Goal: Information Seeking & Learning: Find specific fact

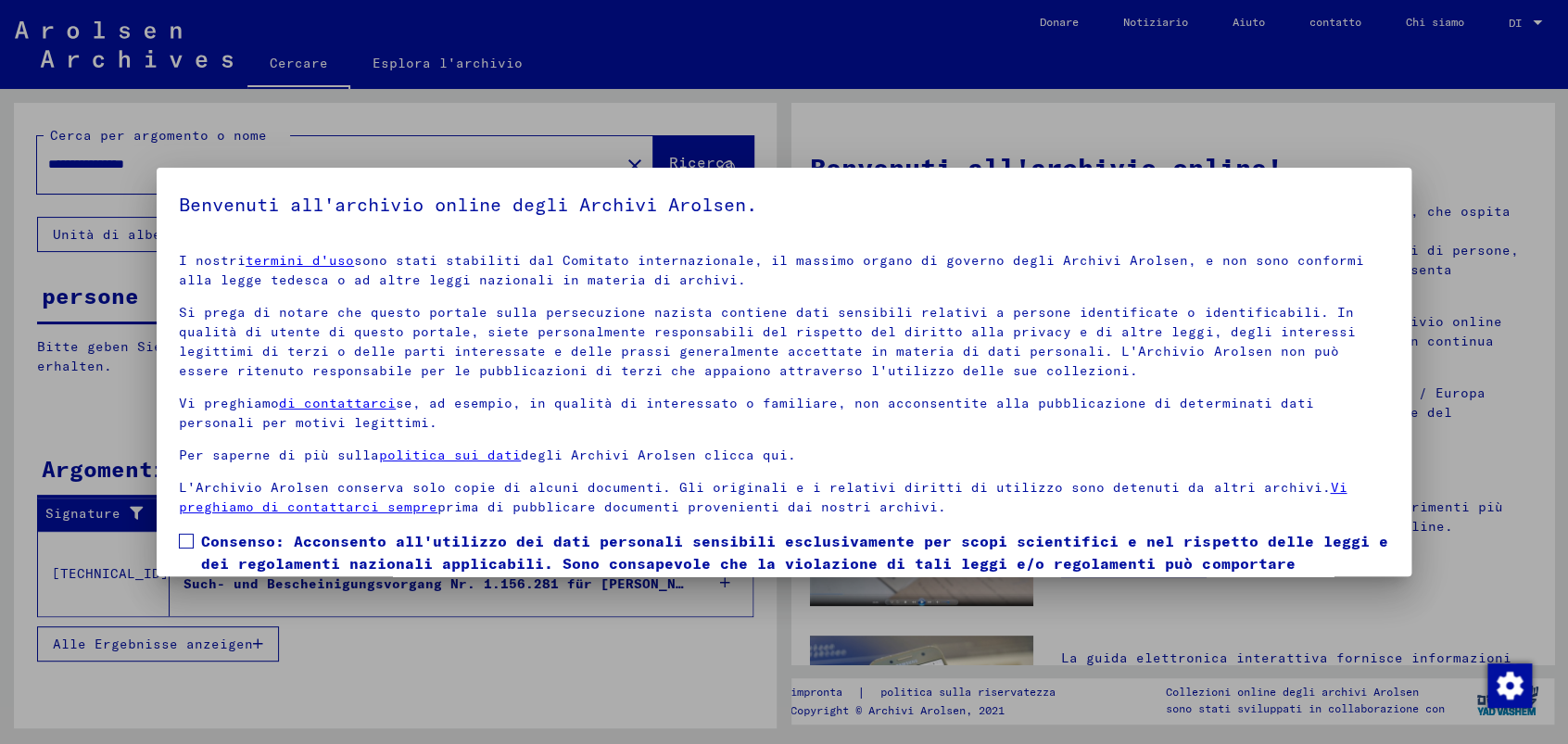
scroll to position [86, 0]
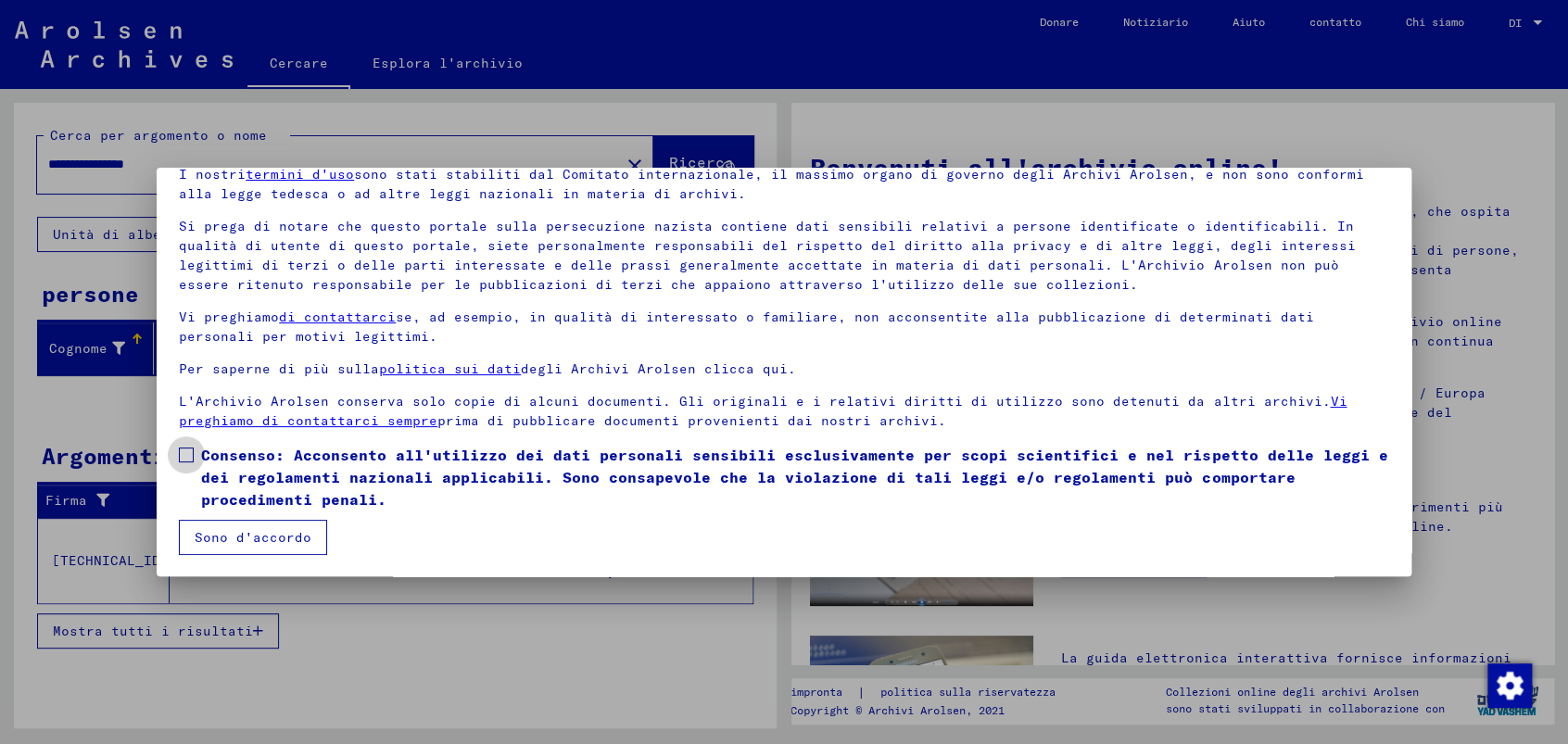
drag, startPoint x: 188, startPoint y: 454, endPoint x: 184, endPoint y: 466, distance: 12.6
click at [186, 454] on span at bounding box center [187, 455] width 15 height 15
click at [250, 536] on font "Sono d'accordo" at bounding box center [253, 537] width 116 height 16
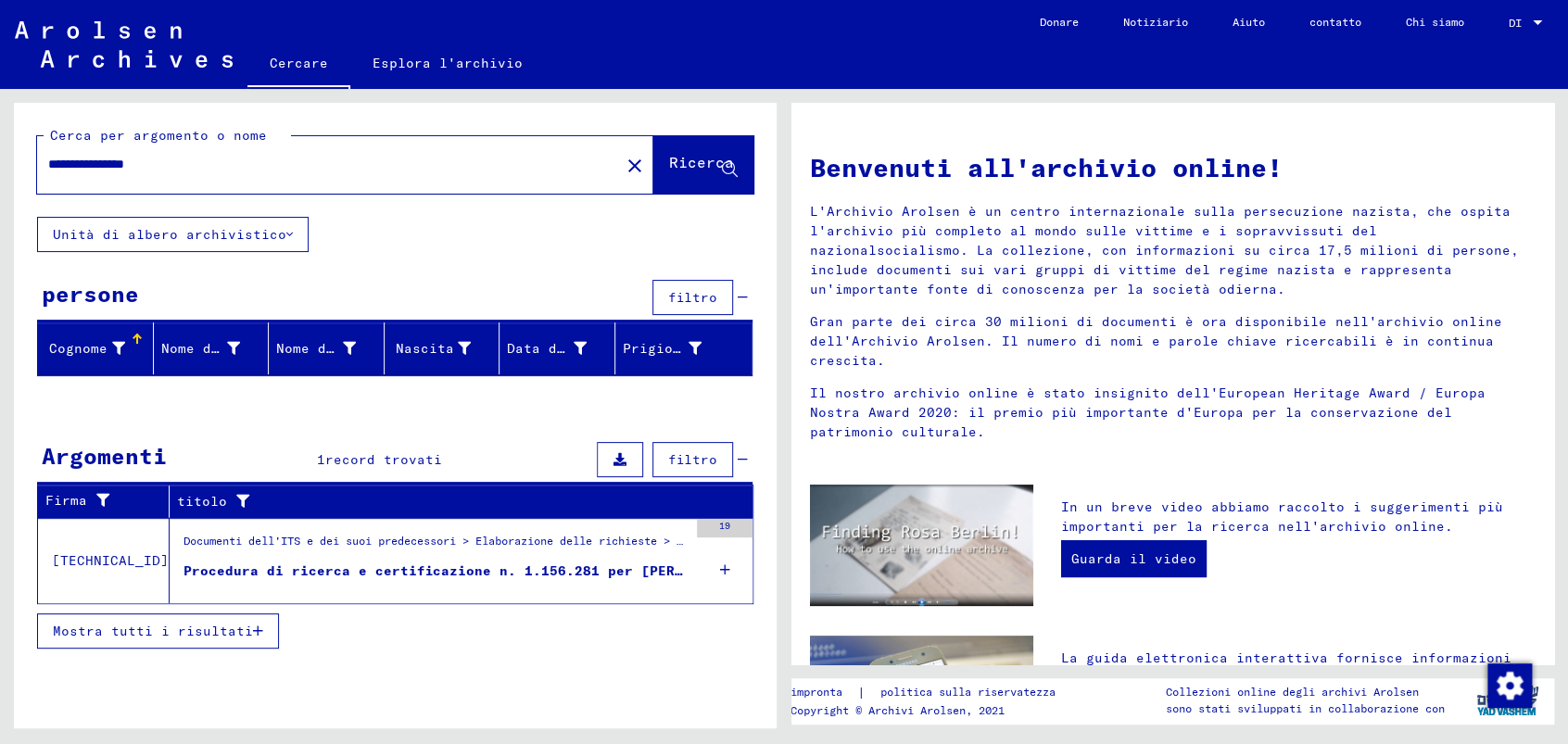
click at [645, 565] on font "Procedura di ricerca e certificazione n. 1.156.281 per [PERSON_NAME] nato il [D…" at bounding box center [528, 570] width 691 height 16
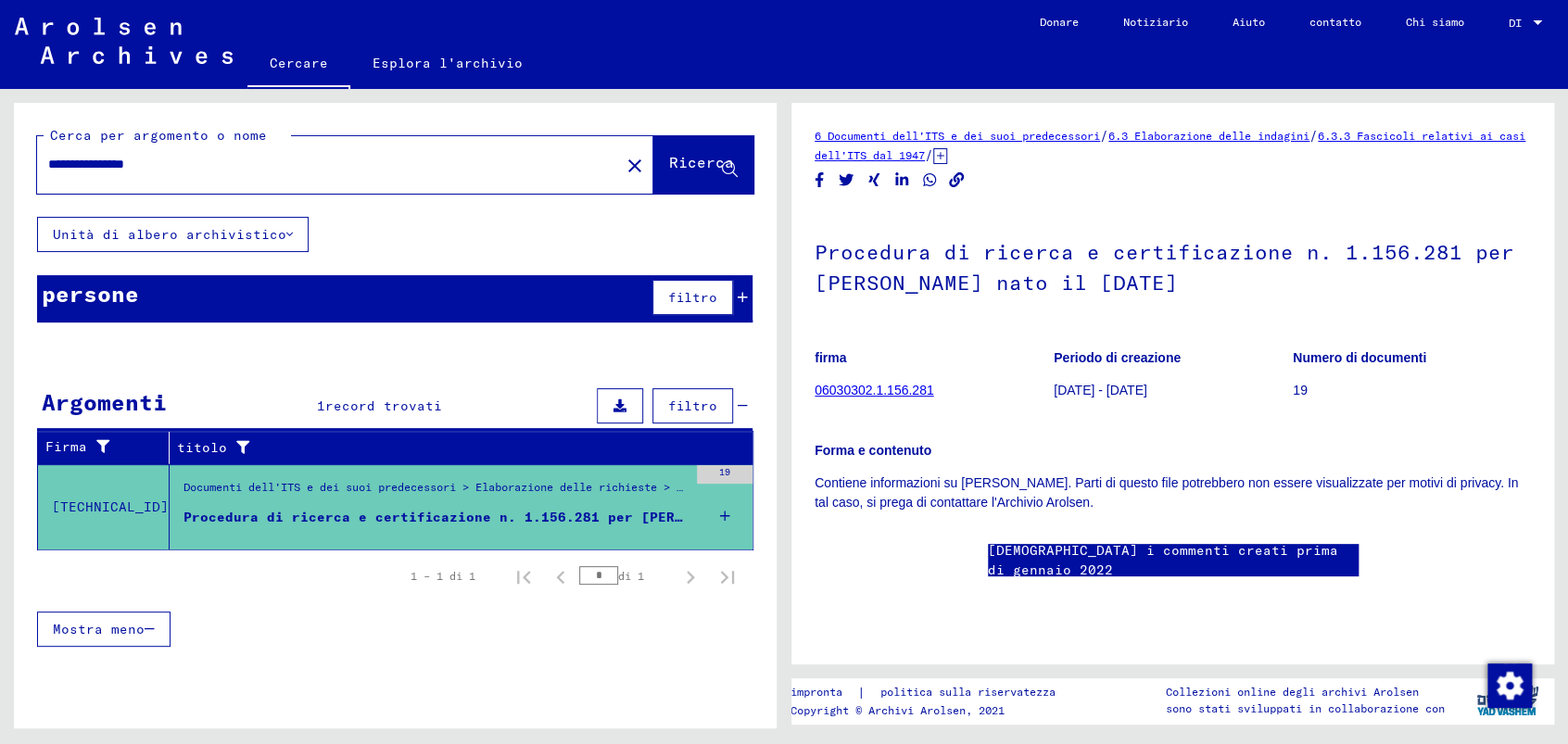
click at [136, 165] on input "**********" at bounding box center [329, 164] width 561 height 19
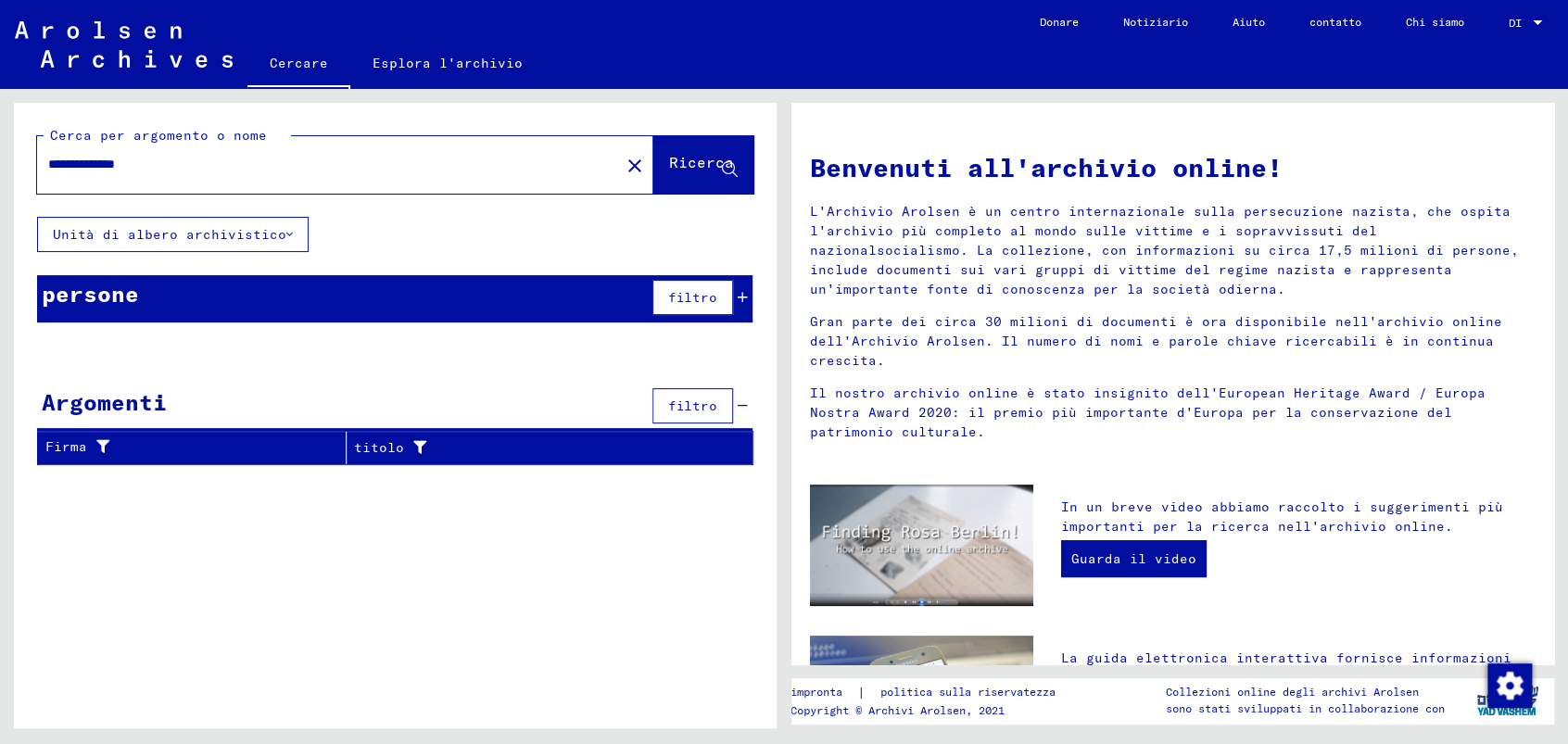
click at [64, 163] on input "**********" at bounding box center [323, 164] width 549 height 19
click at [675, 162] on font "Ricerca" at bounding box center [702, 161] width 65 height 18
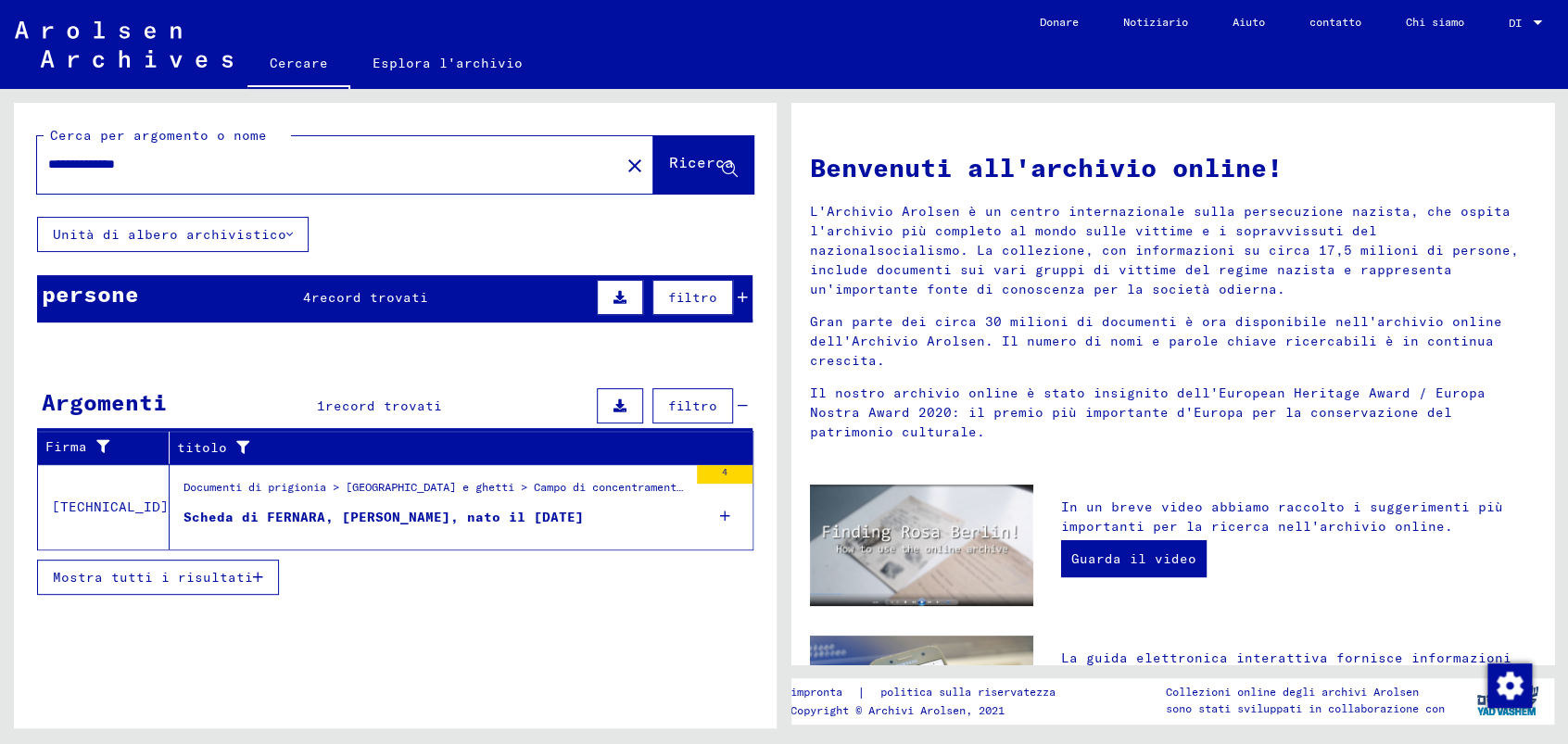
click at [742, 294] on icon at bounding box center [742, 298] width 10 height 13
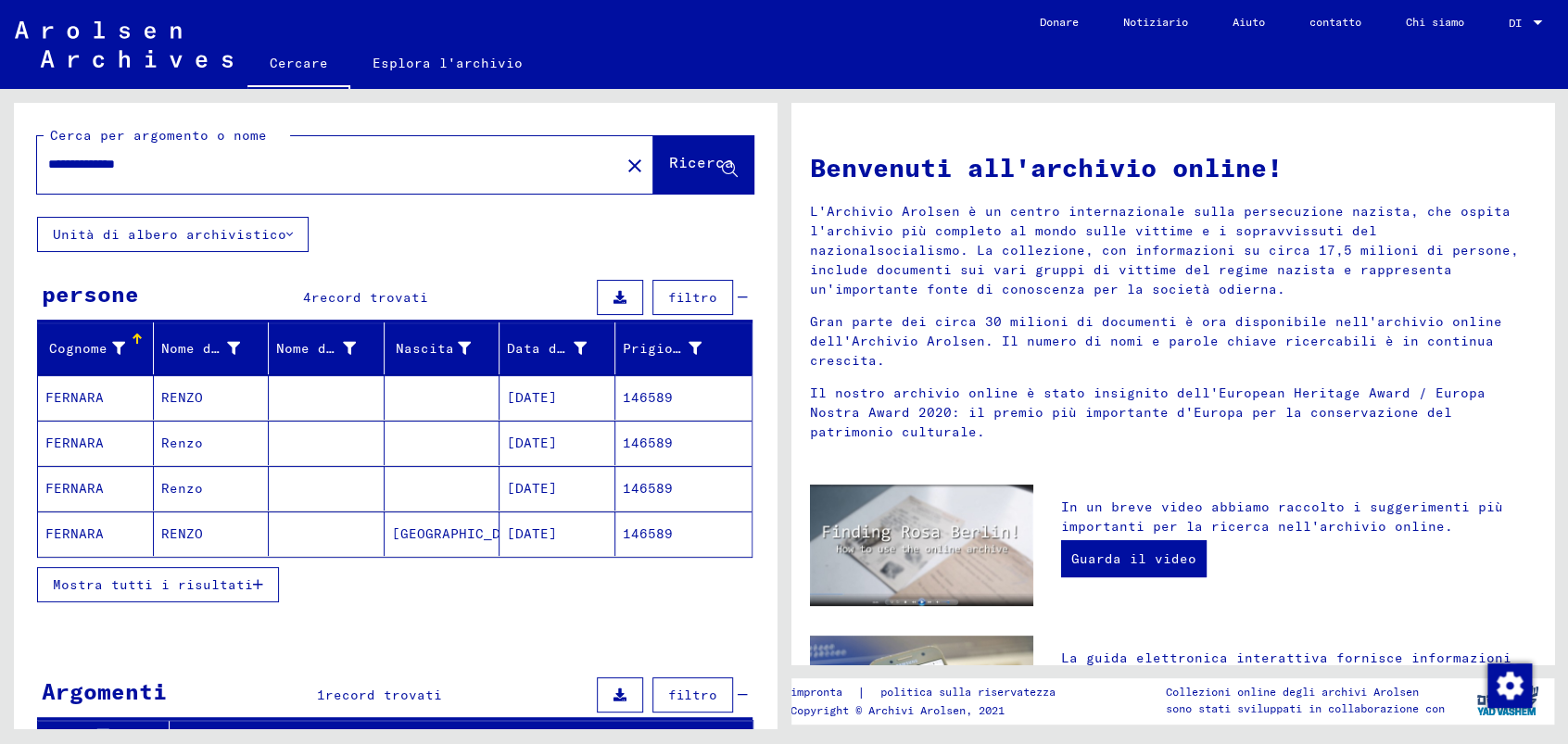
click at [622, 383] on mat-cell "146589" at bounding box center [684, 398] width 137 height 45
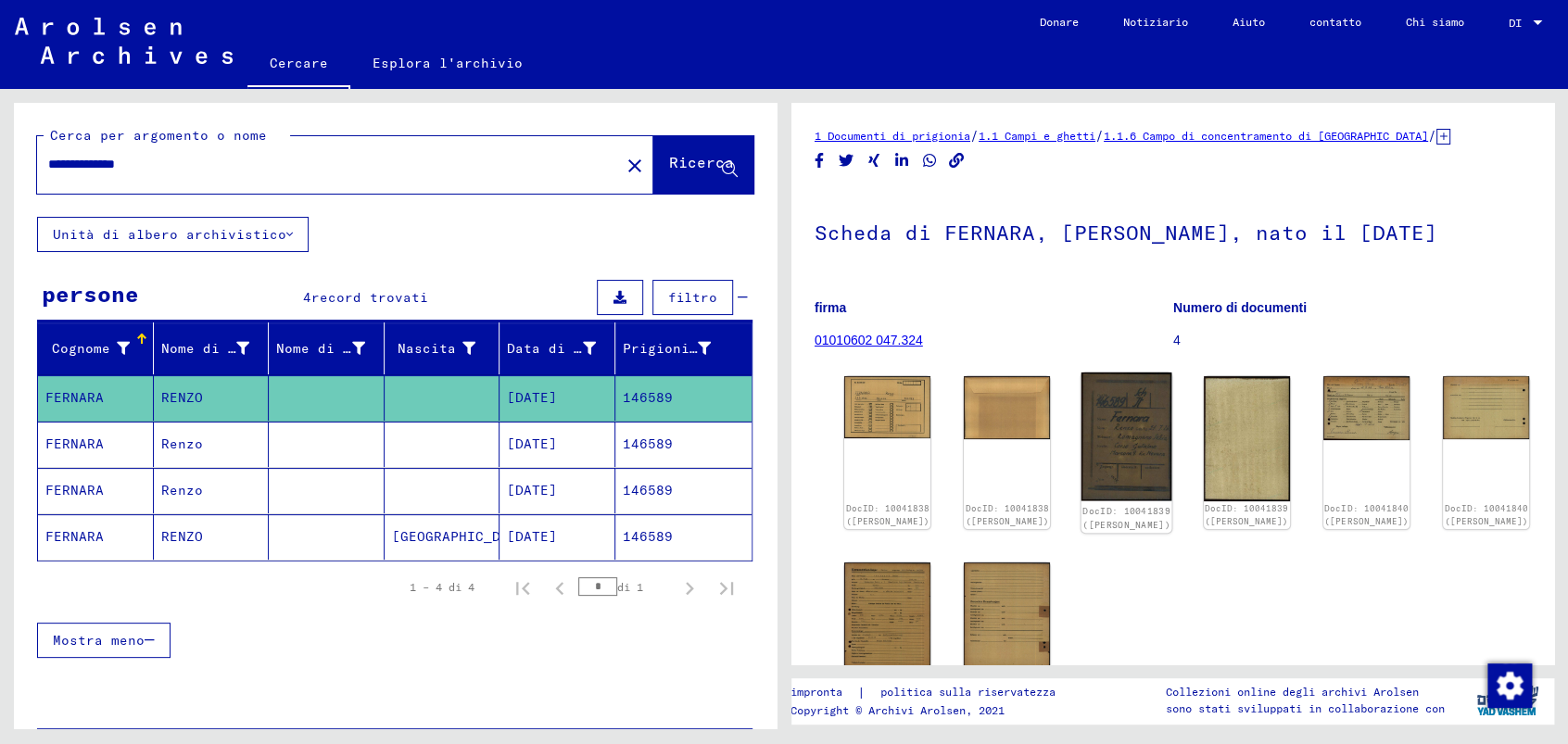
click at [1097, 424] on img at bounding box center [1126, 437] width 91 height 129
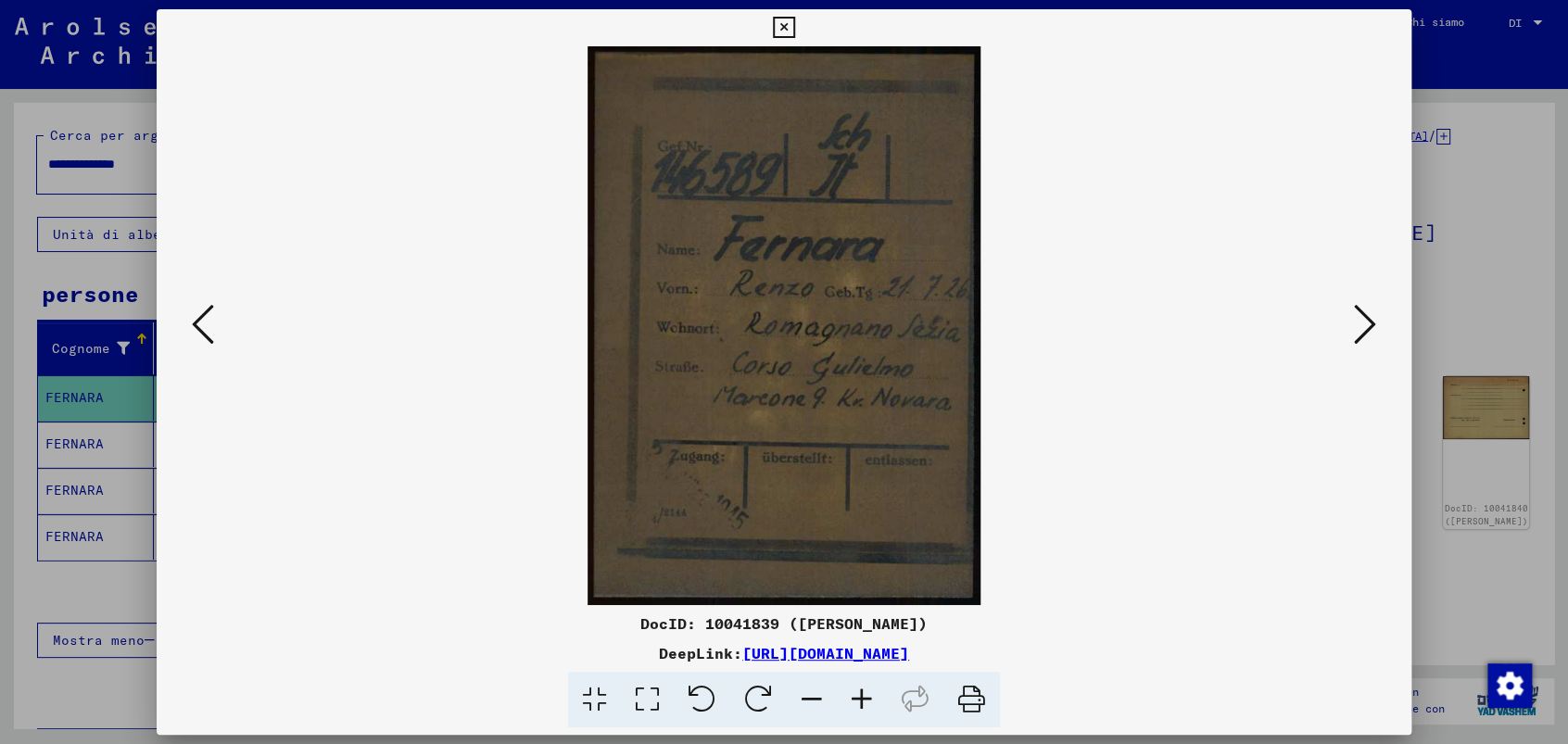
click at [1374, 320] on icon at bounding box center [1365, 324] width 22 height 45
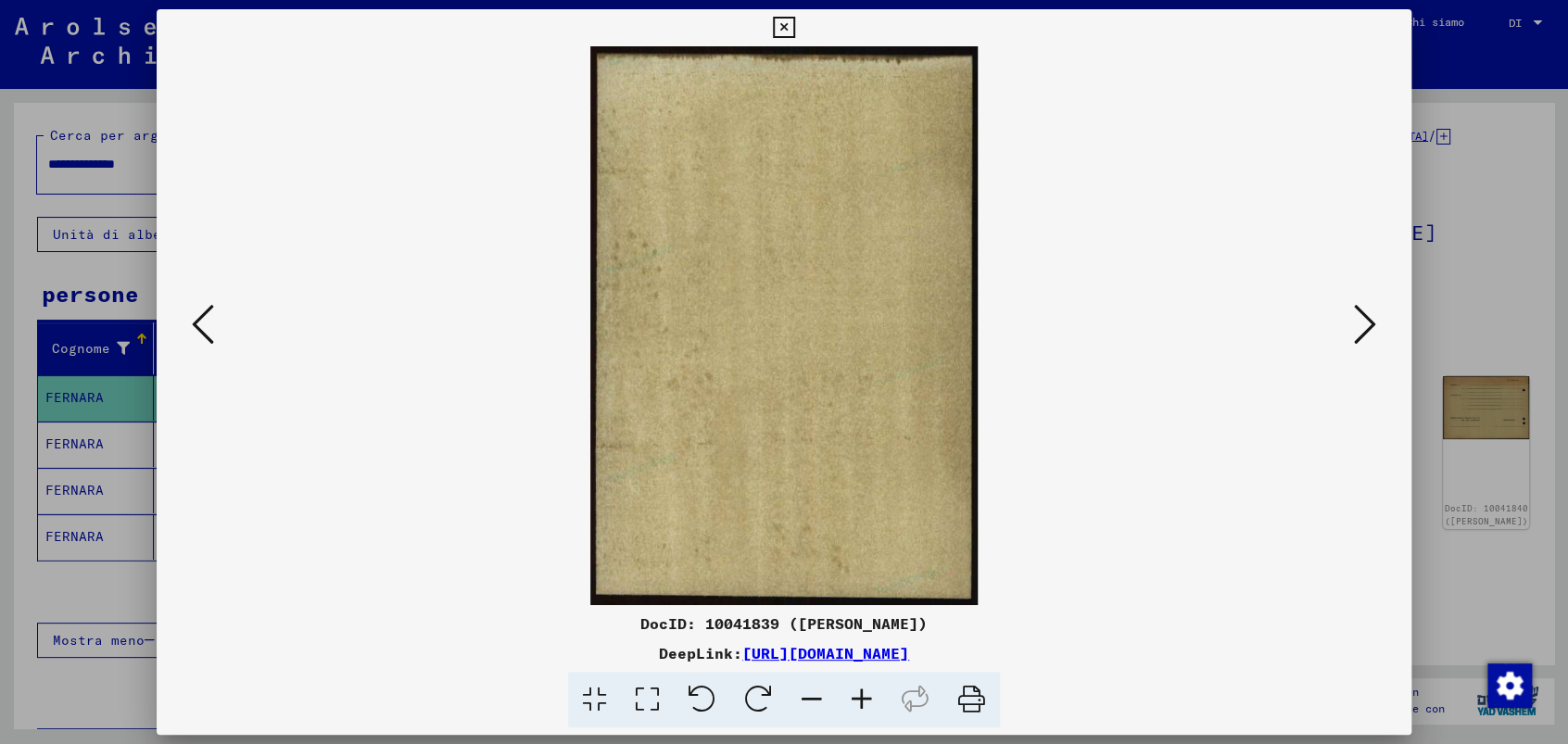
click at [1374, 320] on icon at bounding box center [1365, 324] width 22 height 45
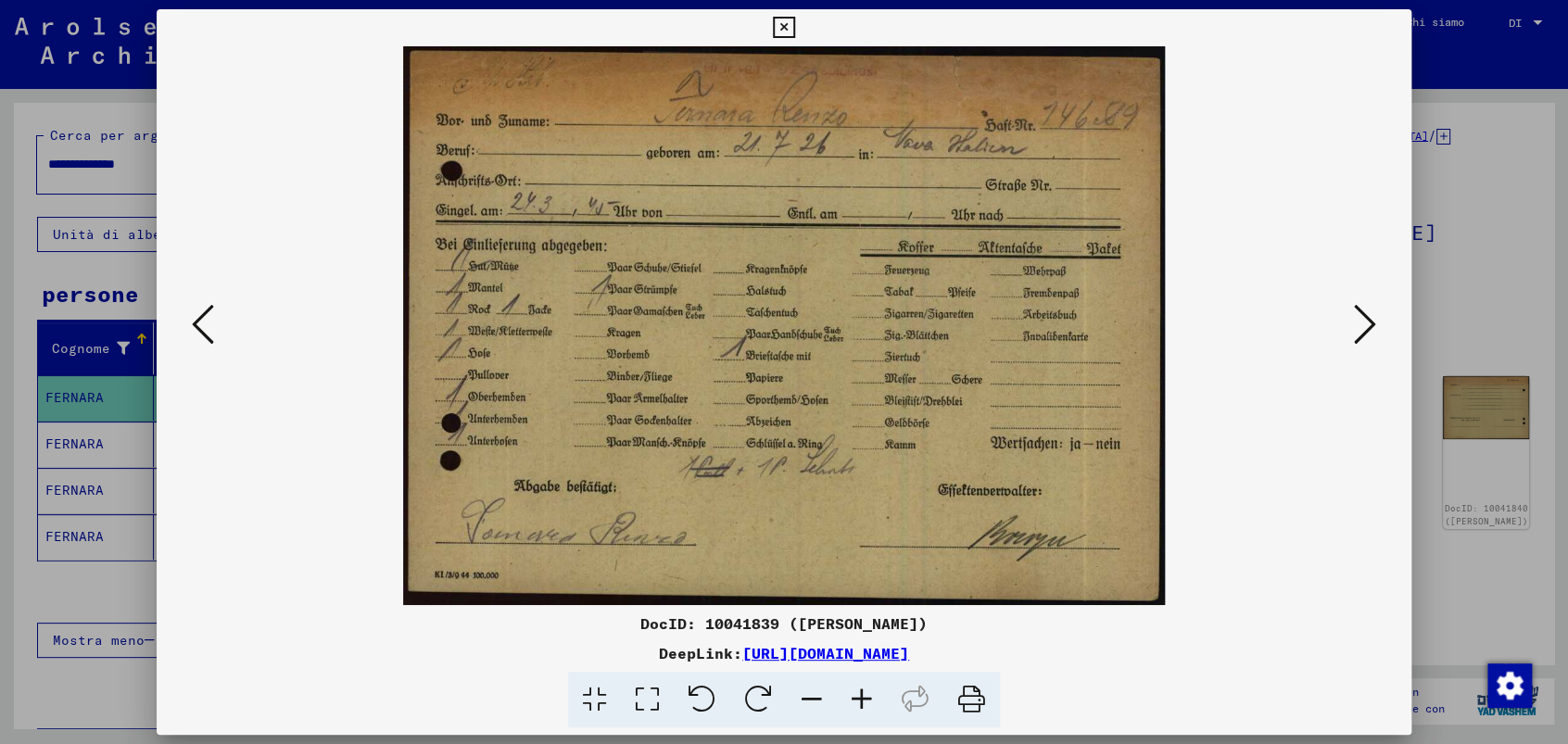
click at [1374, 320] on icon at bounding box center [1365, 324] width 22 height 45
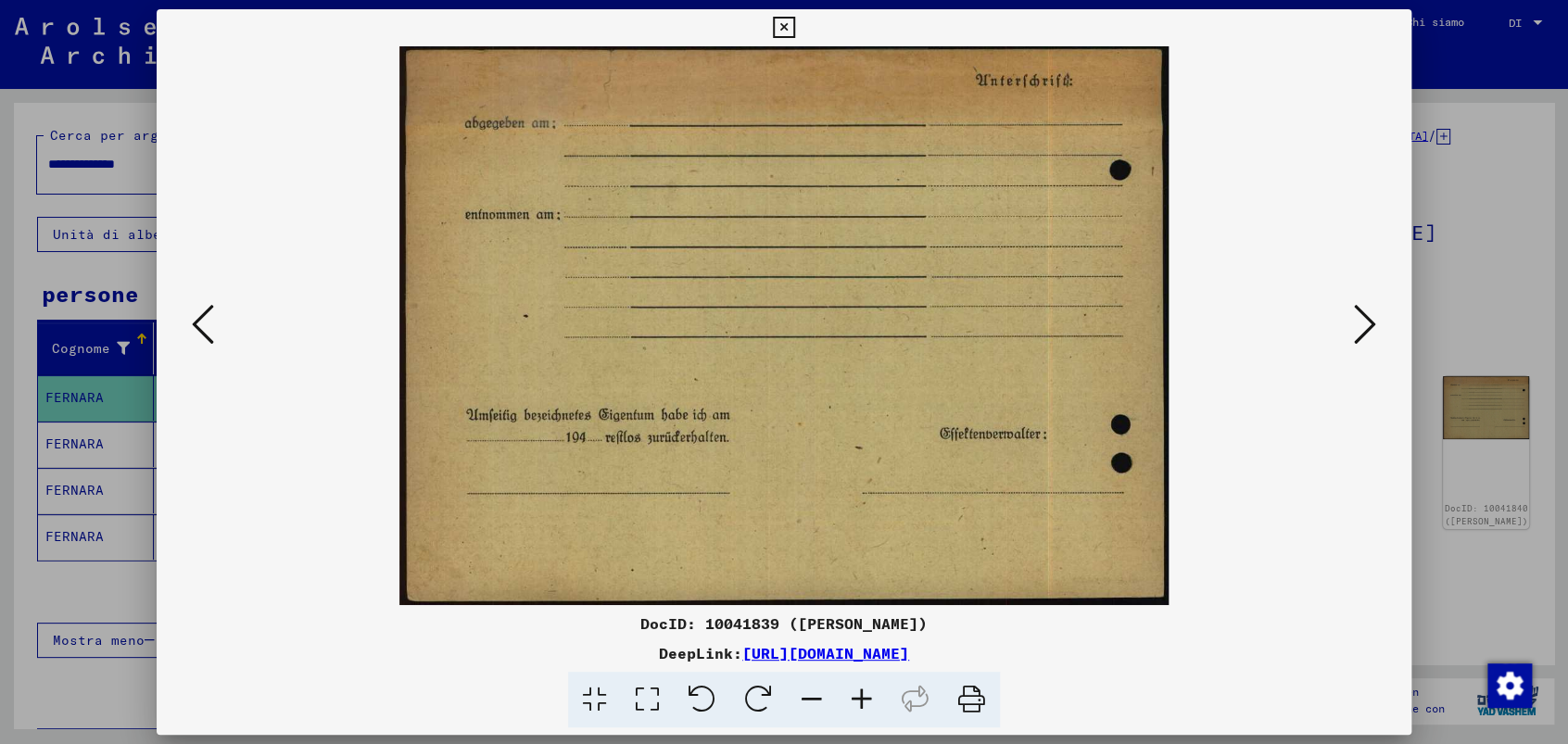
click at [1374, 320] on icon at bounding box center [1365, 324] width 22 height 45
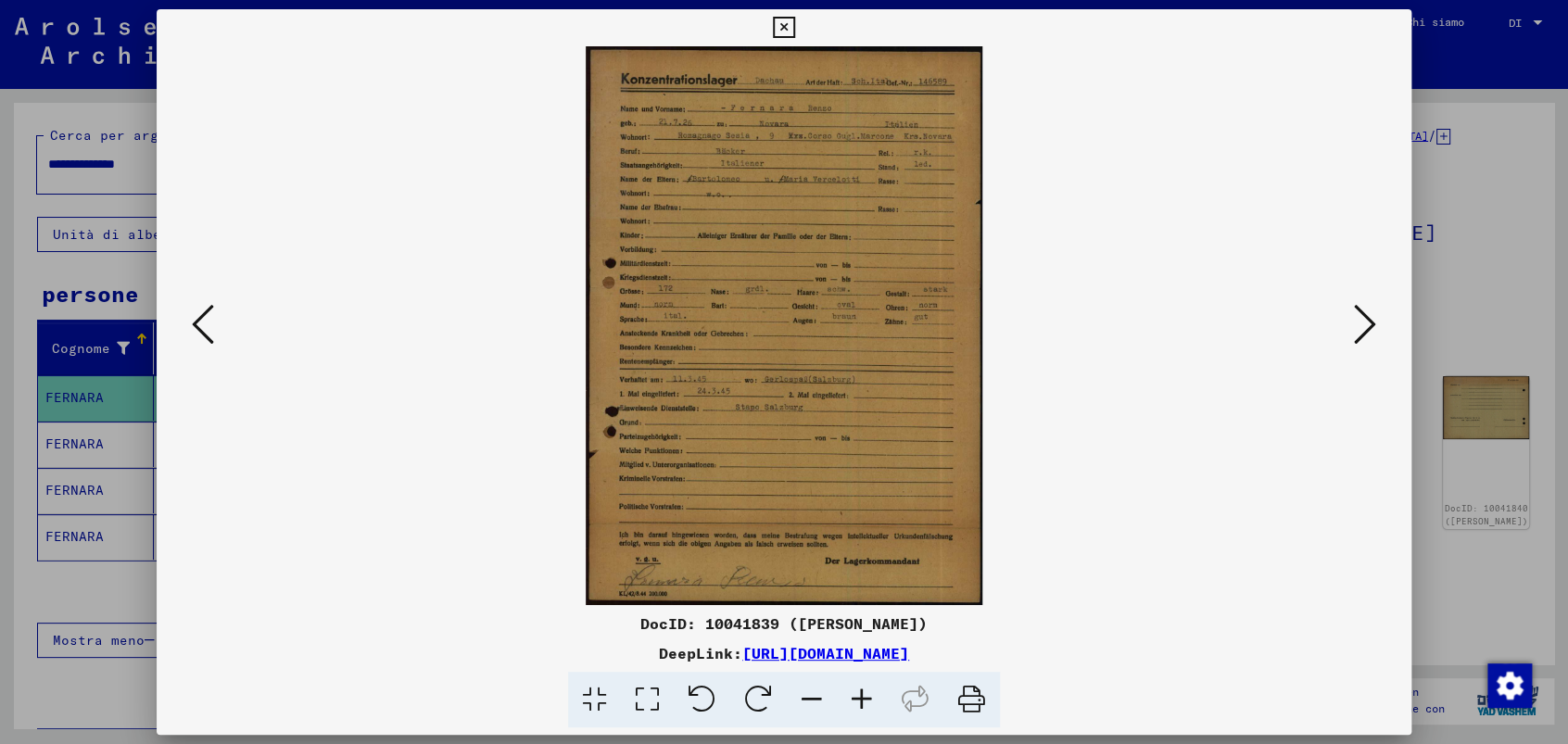
click at [739, 195] on img at bounding box center [783, 326] width 1128 height 559
click at [865, 690] on icon at bounding box center [861, 699] width 50 height 56
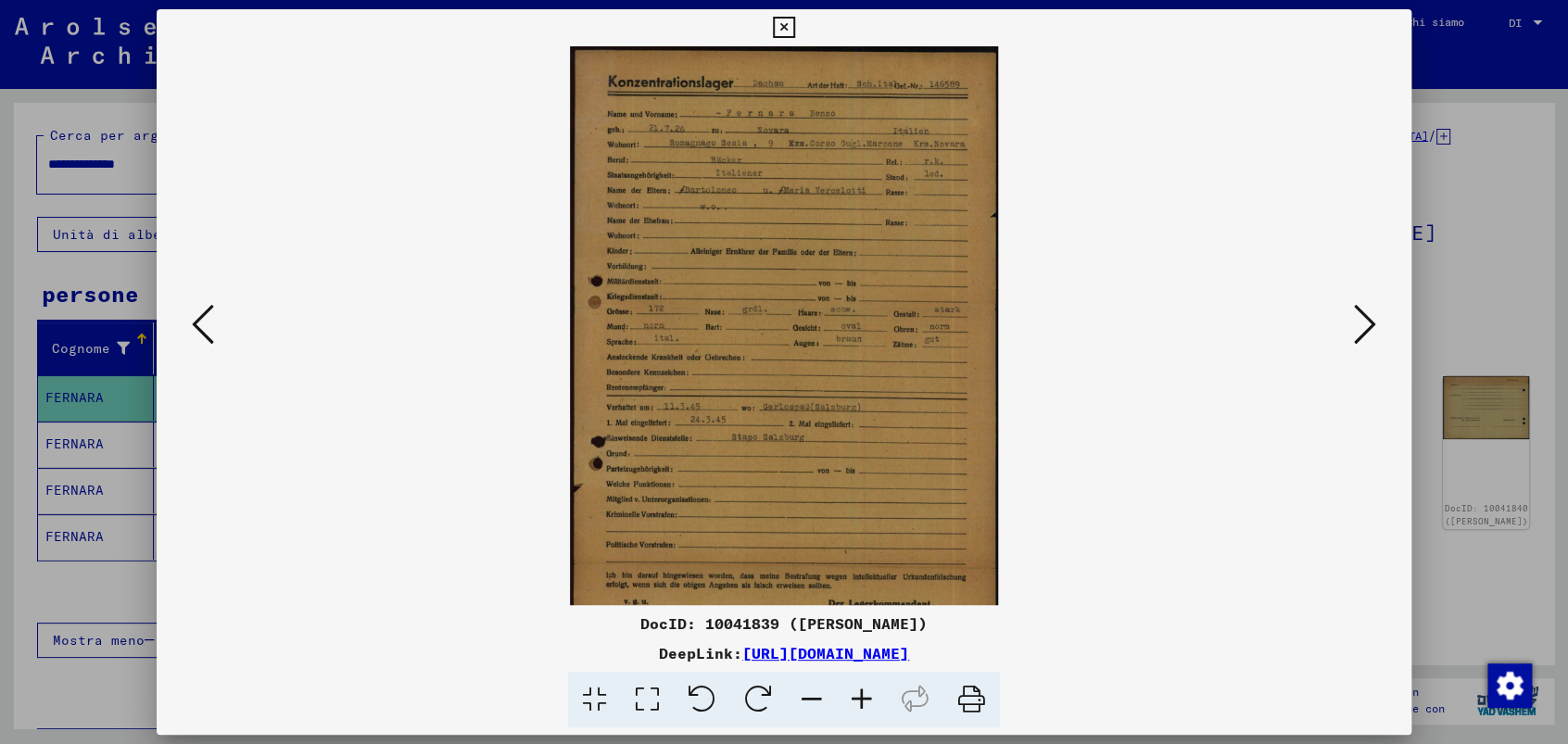
click at [865, 690] on icon at bounding box center [861, 699] width 50 height 56
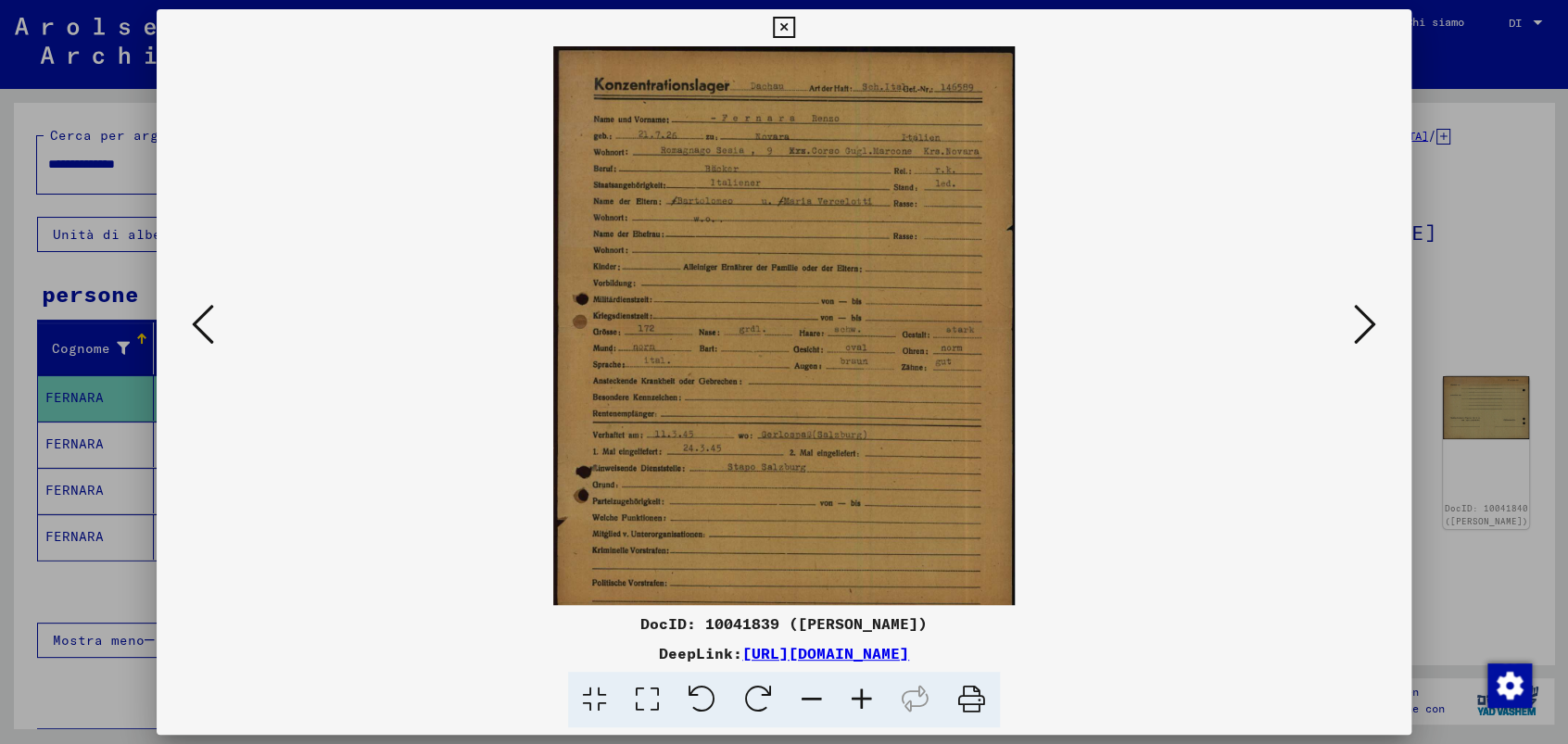
click at [865, 690] on icon at bounding box center [861, 699] width 50 height 56
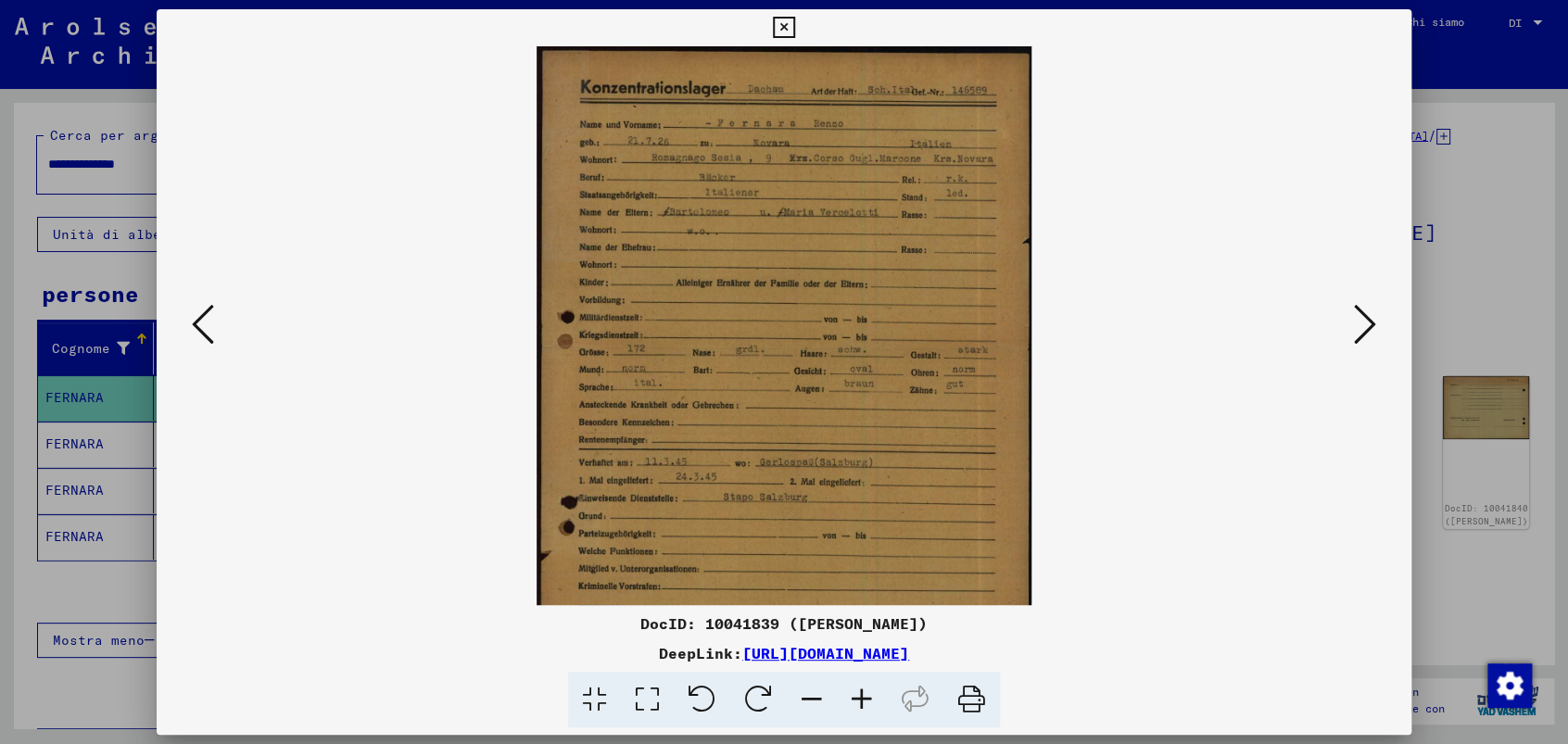
click at [865, 690] on icon at bounding box center [861, 699] width 50 height 56
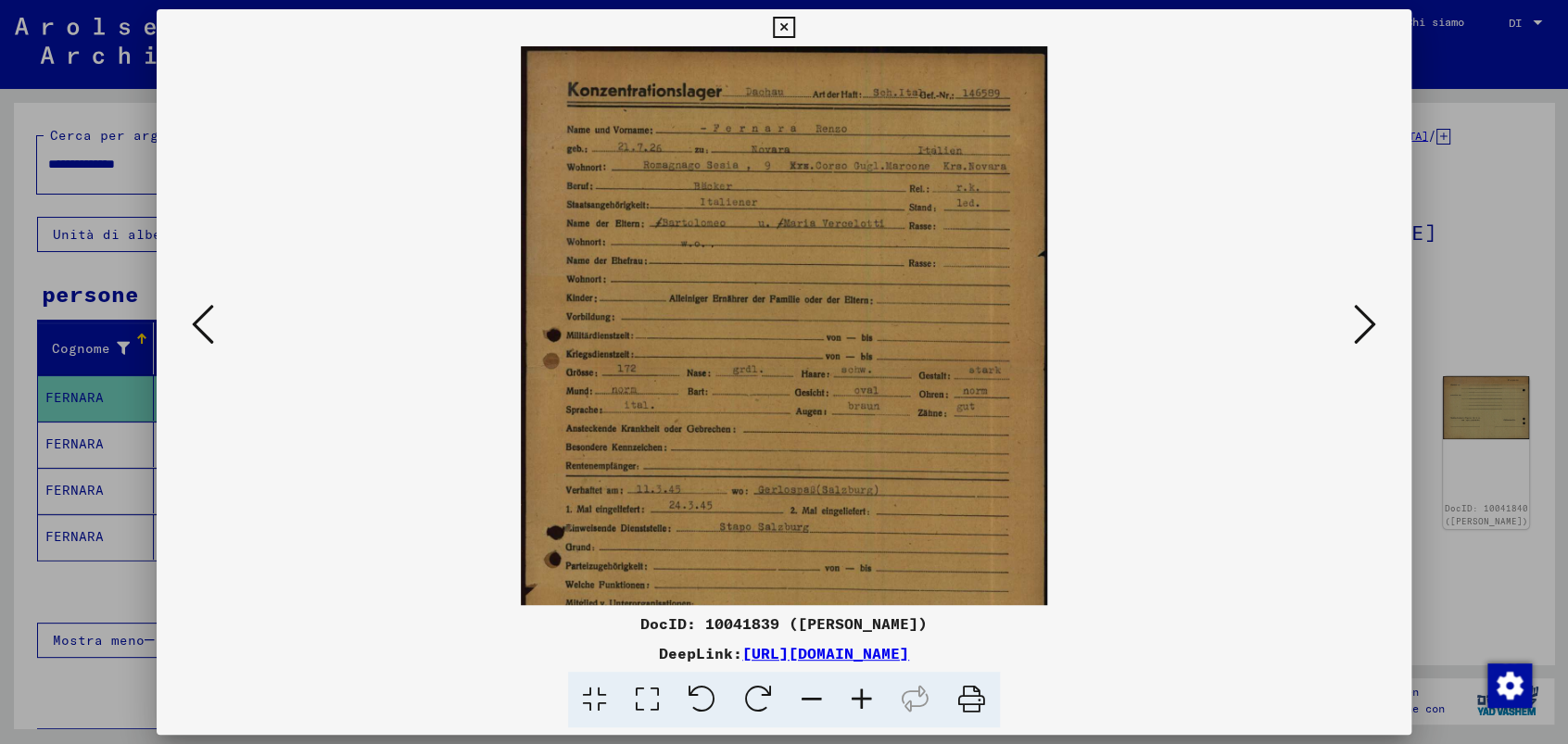
click at [865, 690] on icon at bounding box center [861, 699] width 50 height 56
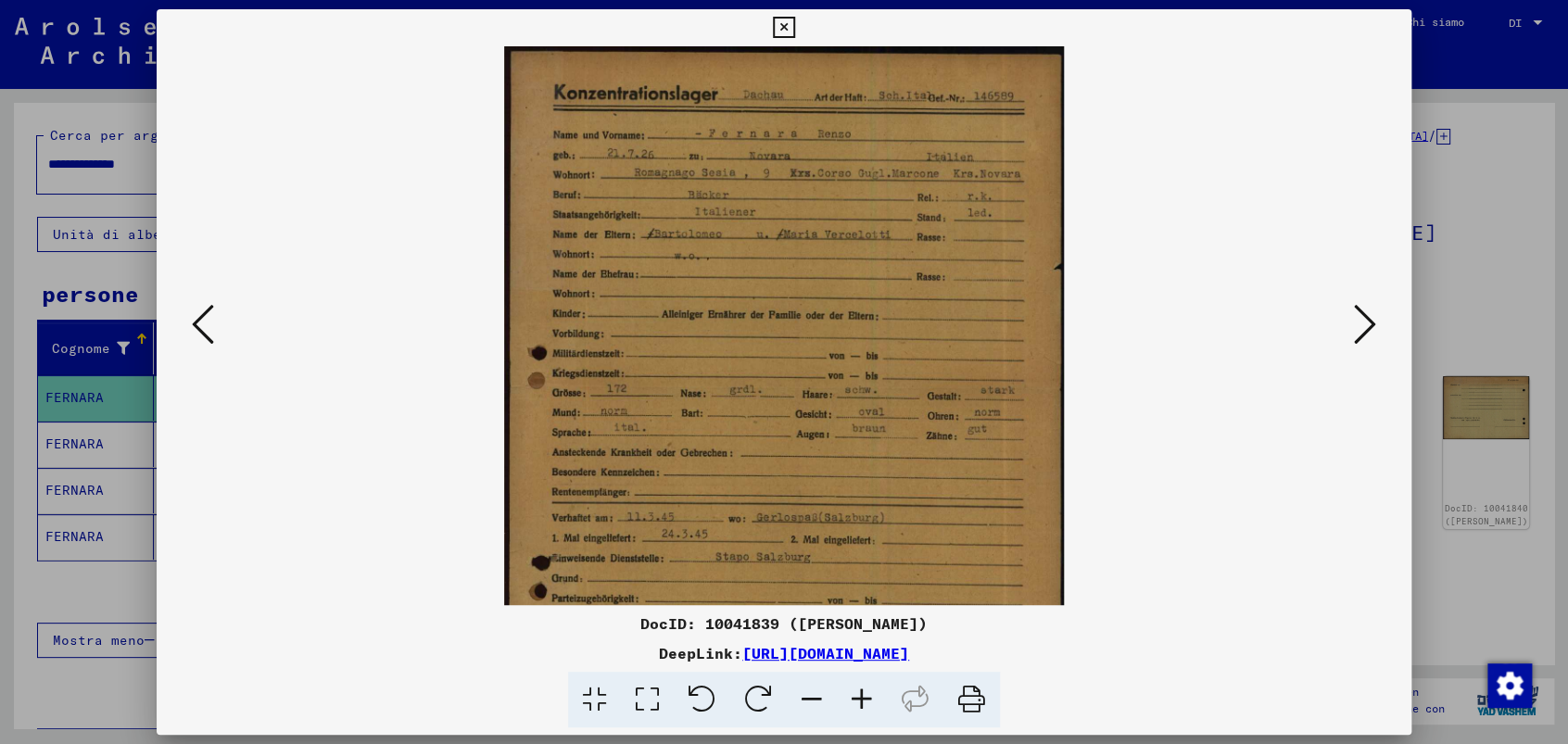
click at [865, 690] on icon at bounding box center [861, 699] width 50 height 56
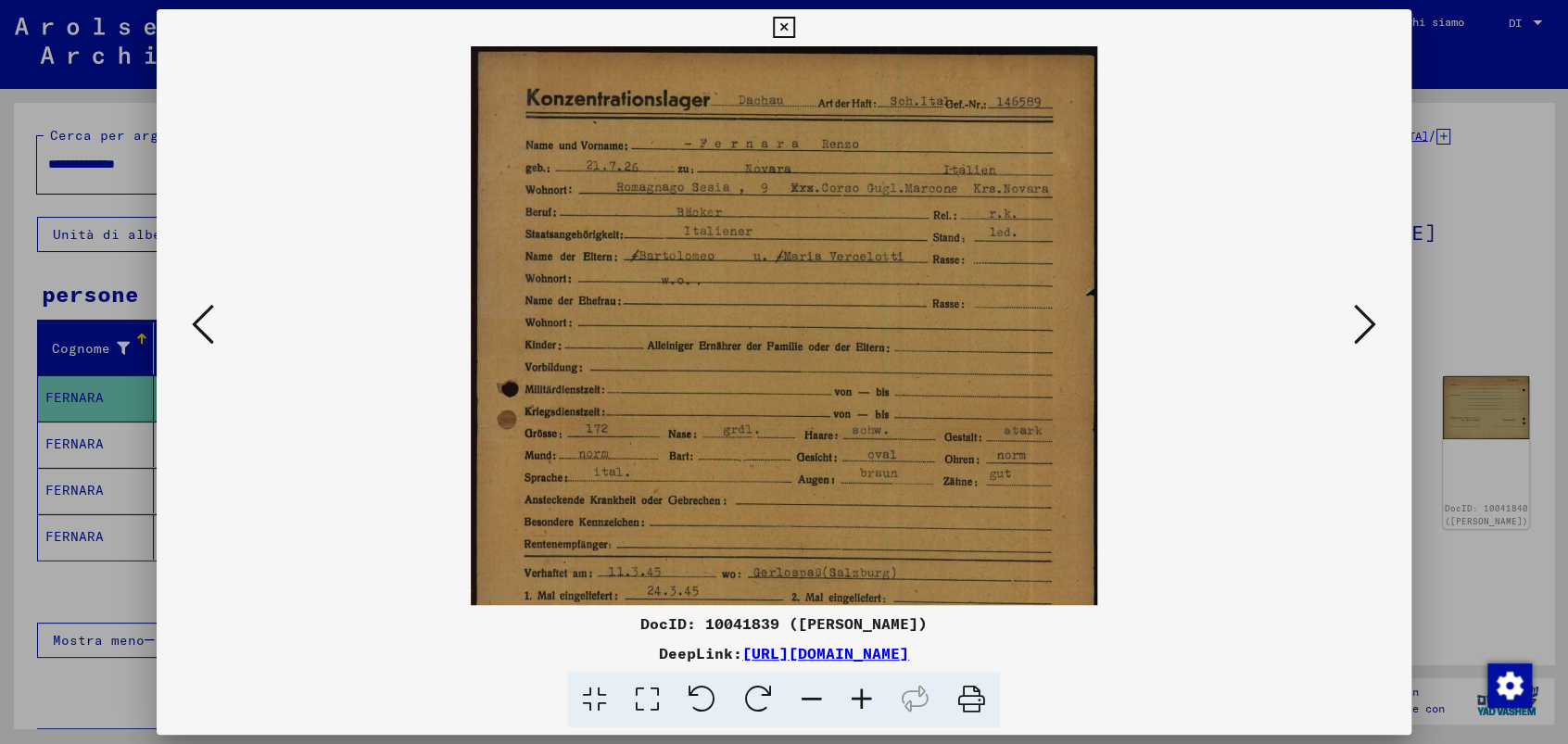
click at [865, 690] on icon at bounding box center [861, 699] width 50 height 56
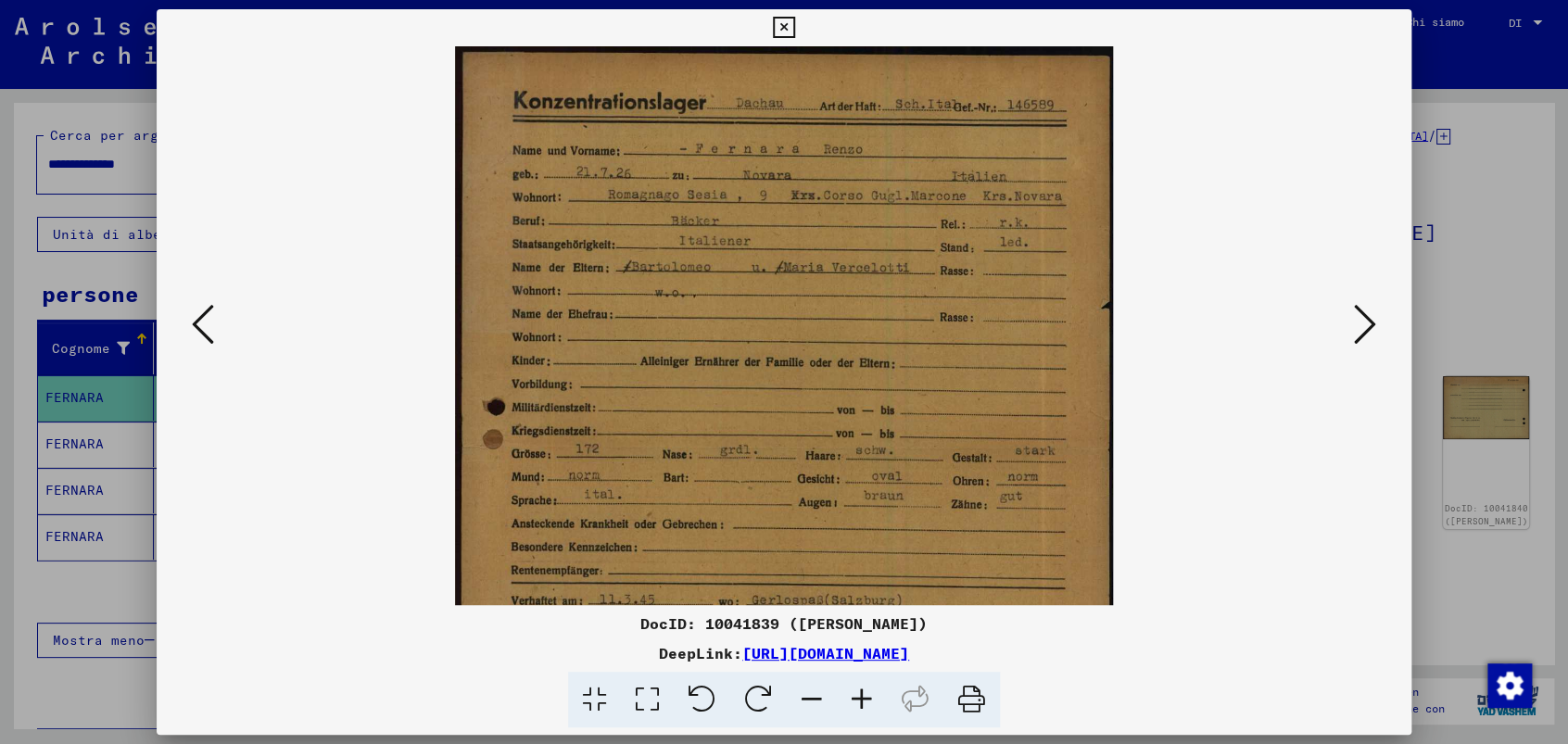
click at [865, 690] on icon at bounding box center [861, 699] width 50 height 56
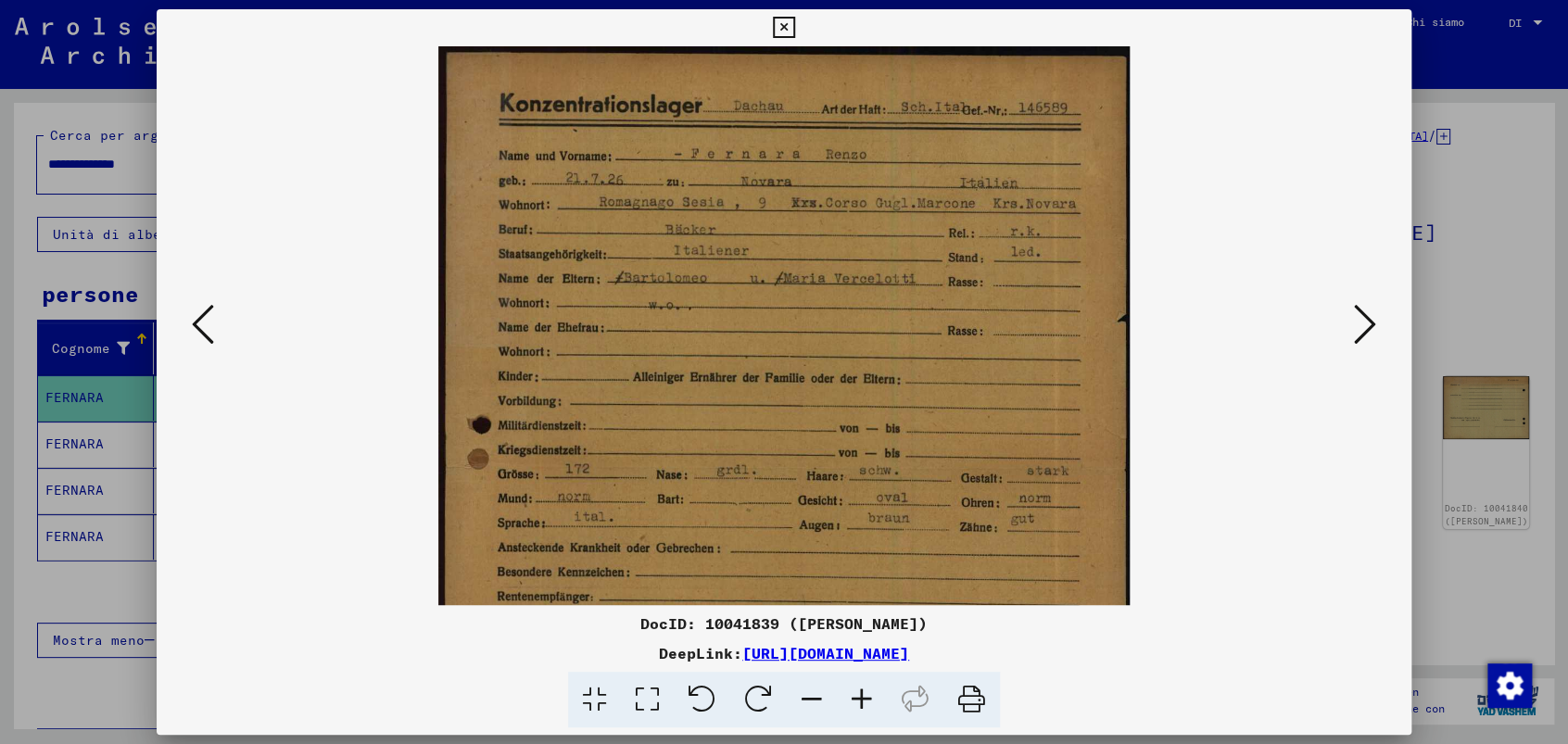
click at [865, 690] on icon at bounding box center [861, 699] width 50 height 56
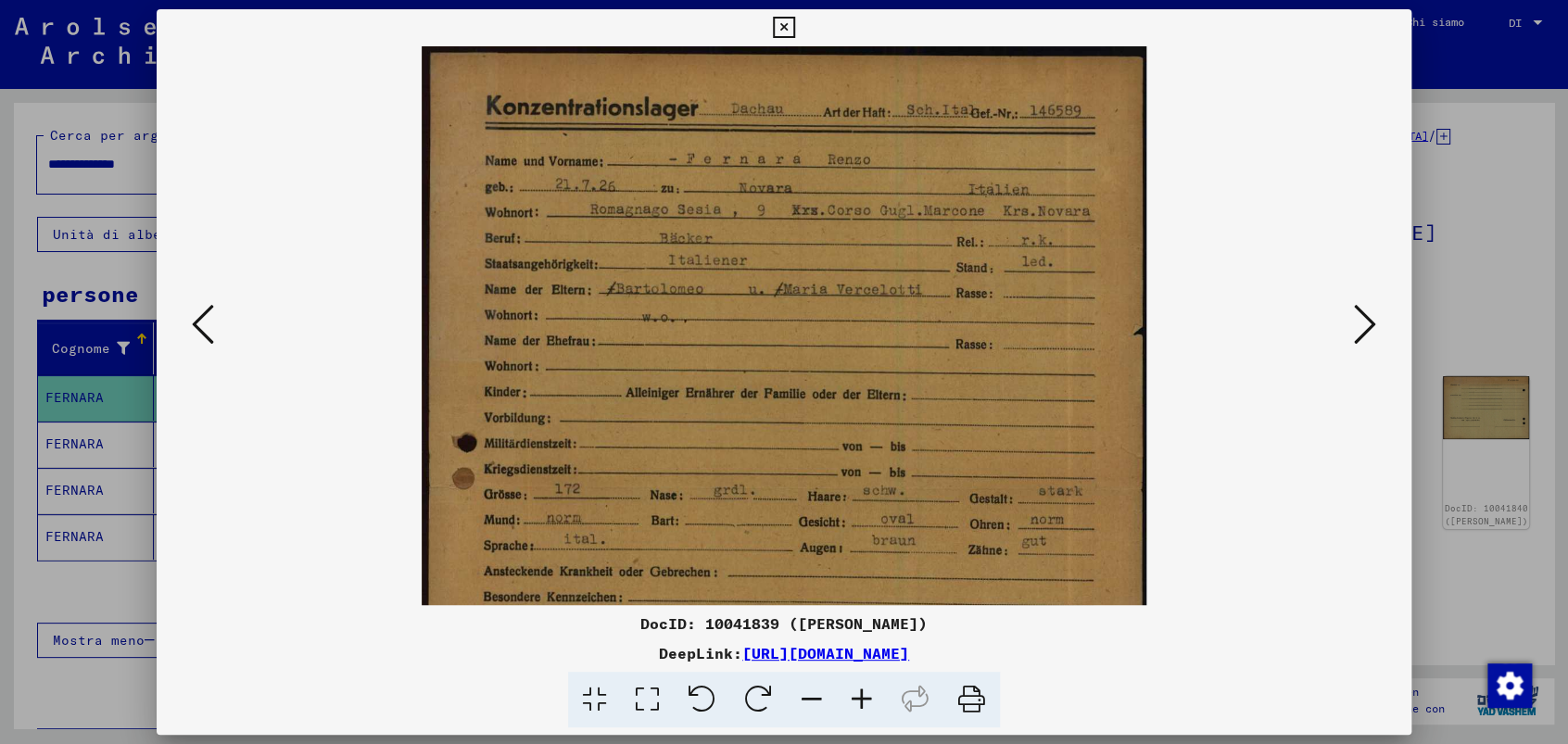
click at [865, 690] on icon at bounding box center [861, 699] width 50 height 56
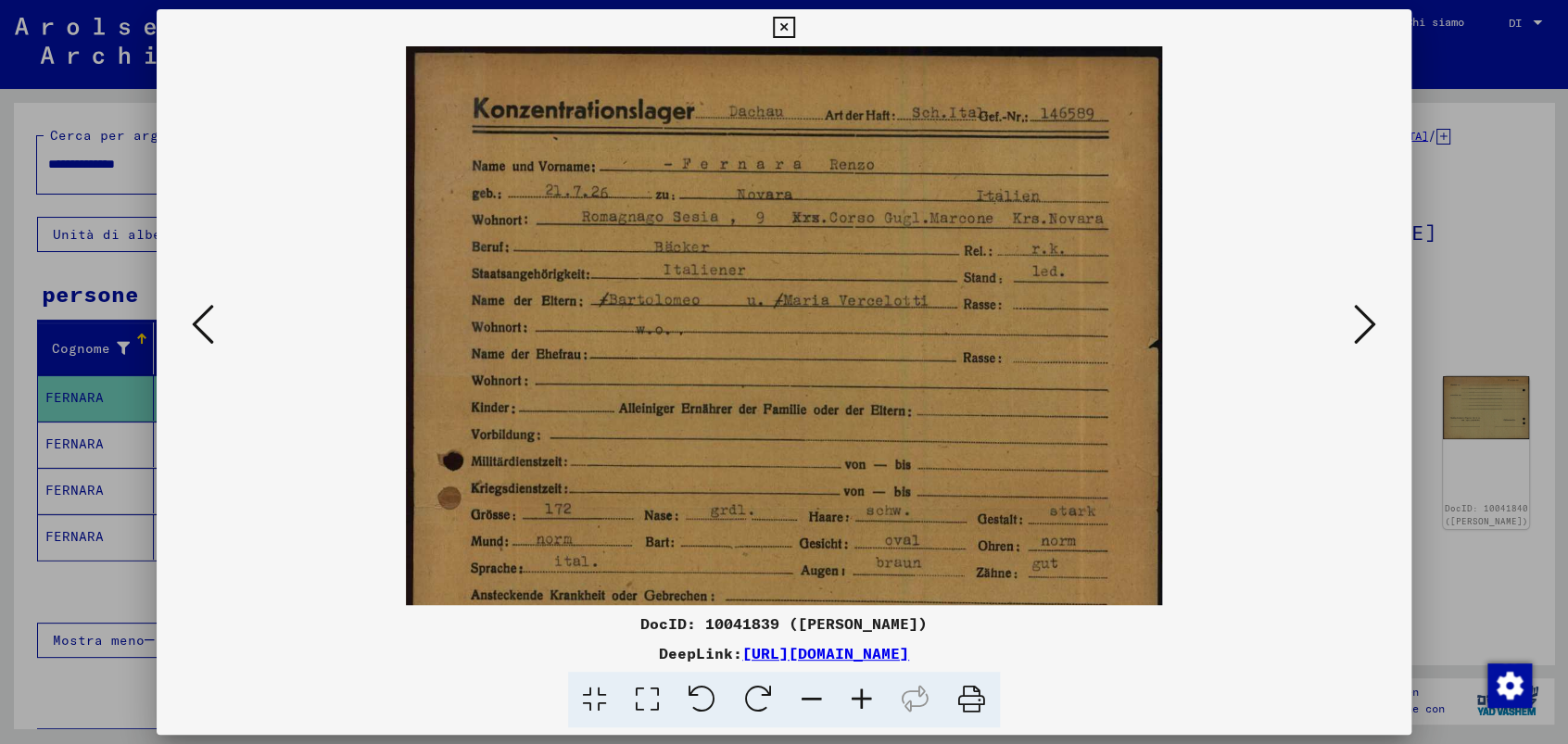
click at [865, 690] on icon at bounding box center [861, 699] width 50 height 56
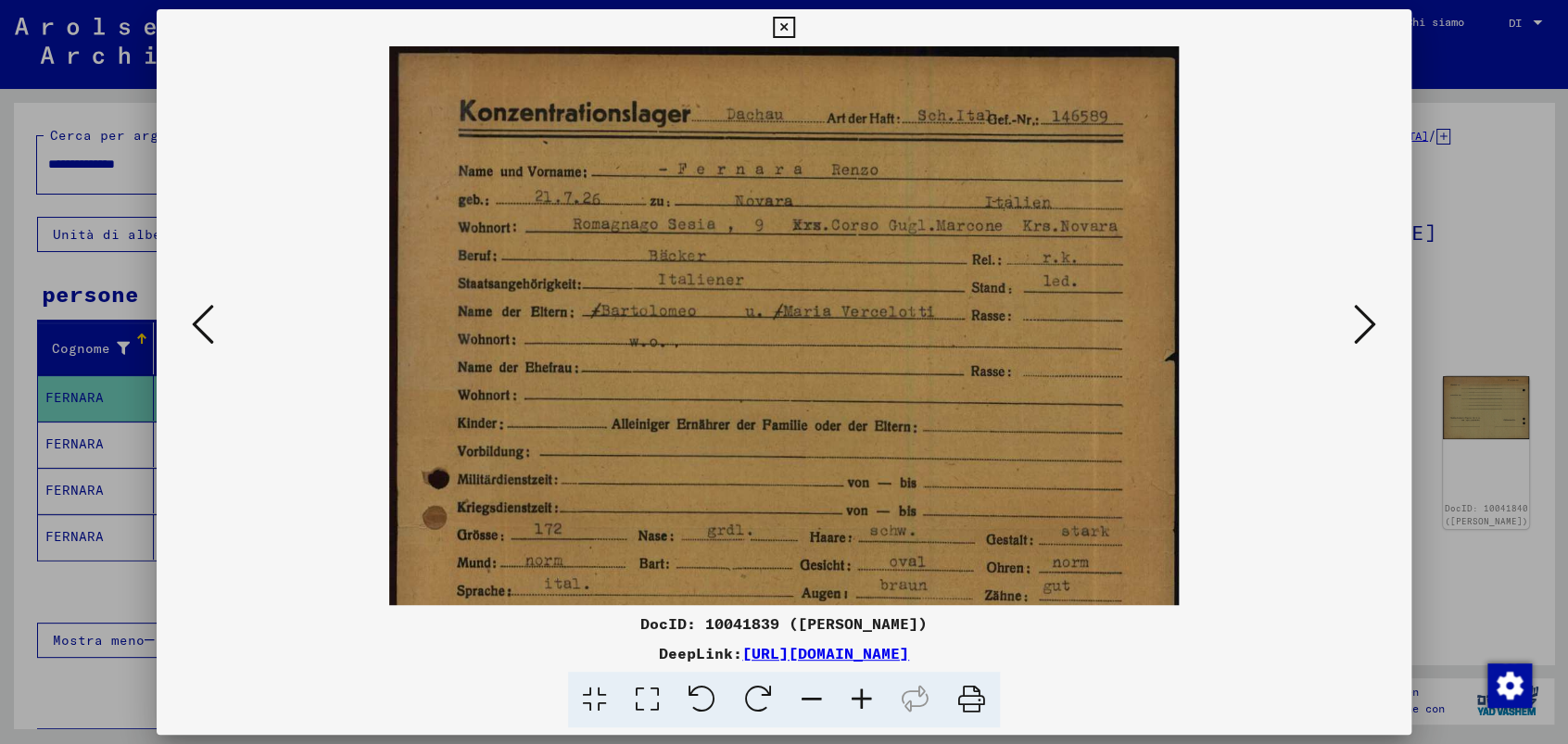
click at [865, 690] on icon at bounding box center [861, 699] width 50 height 56
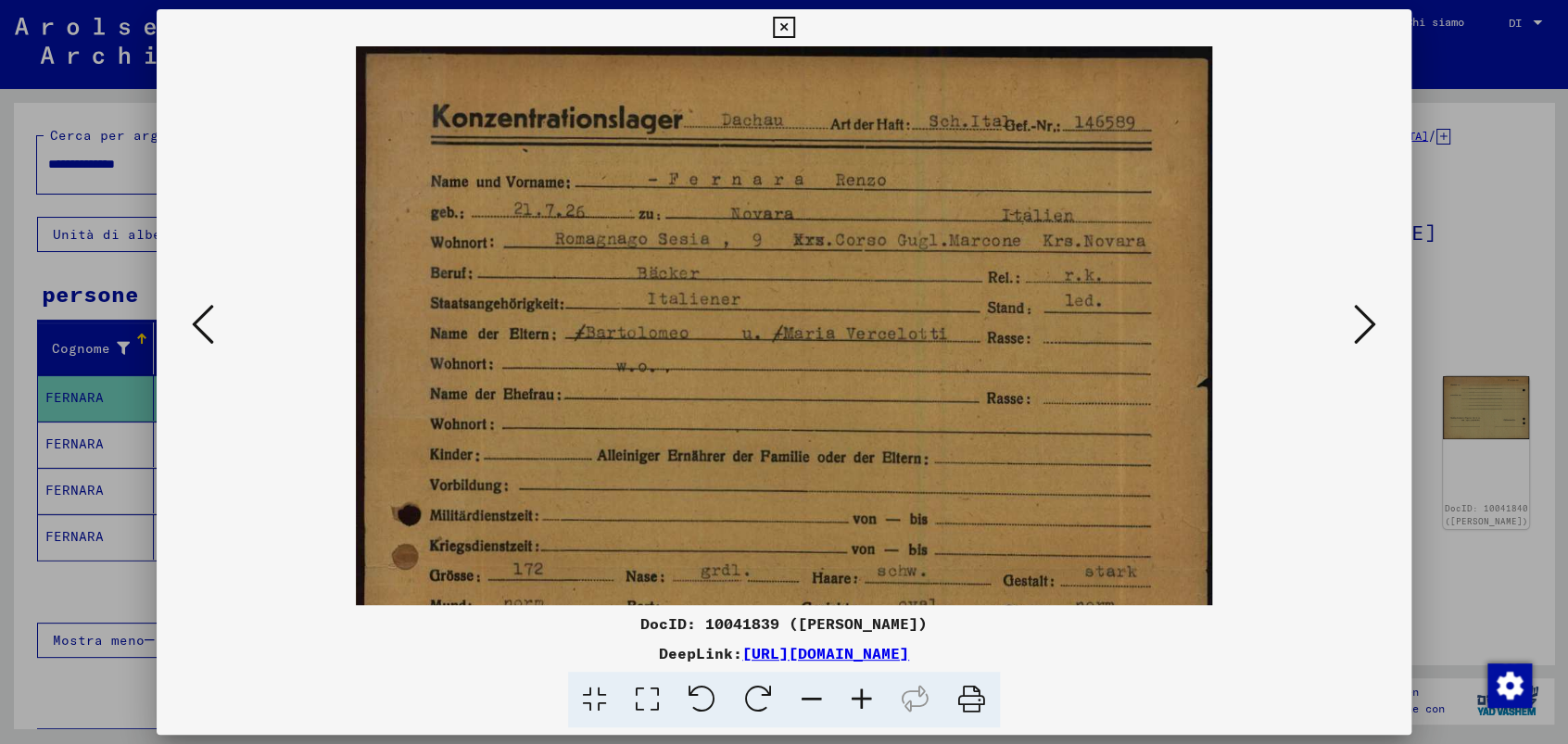
click at [865, 690] on icon at bounding box center [861, 699] width 50 height 56
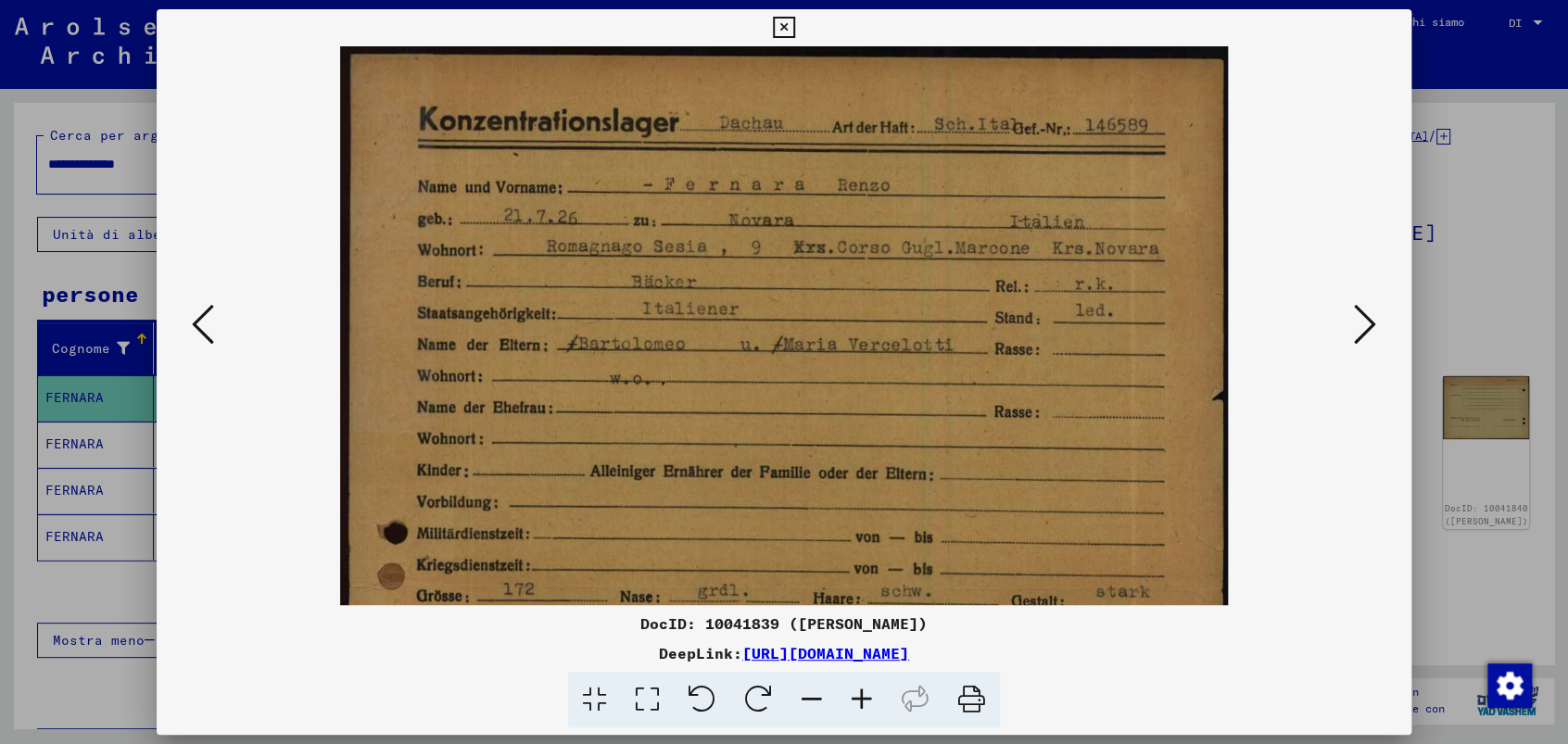
click at [865, 690] on icon at bounding box center [861, 699] width 50 height 56
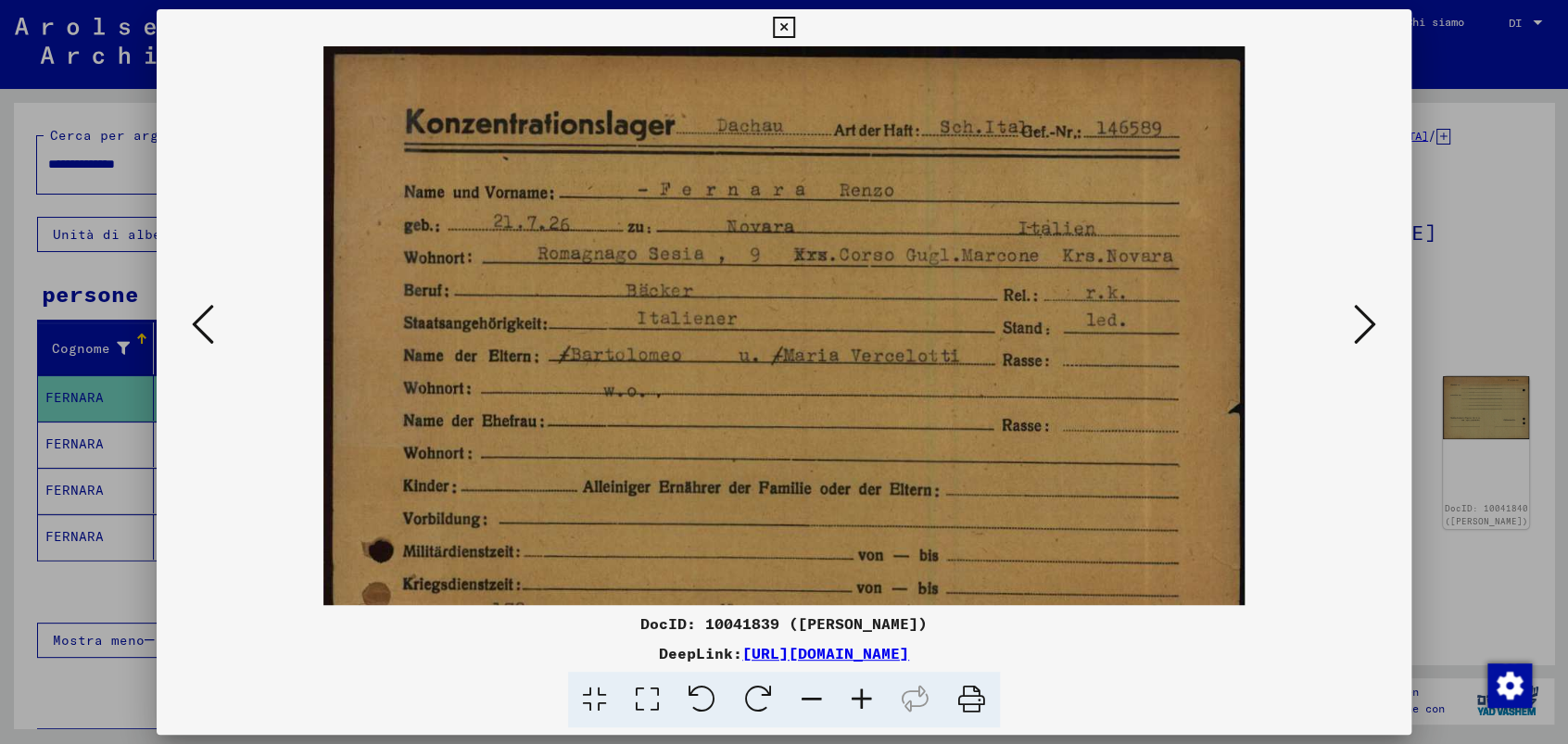
click at [865, 690] on icon at bounding box center [861, 699] width 50 height 56
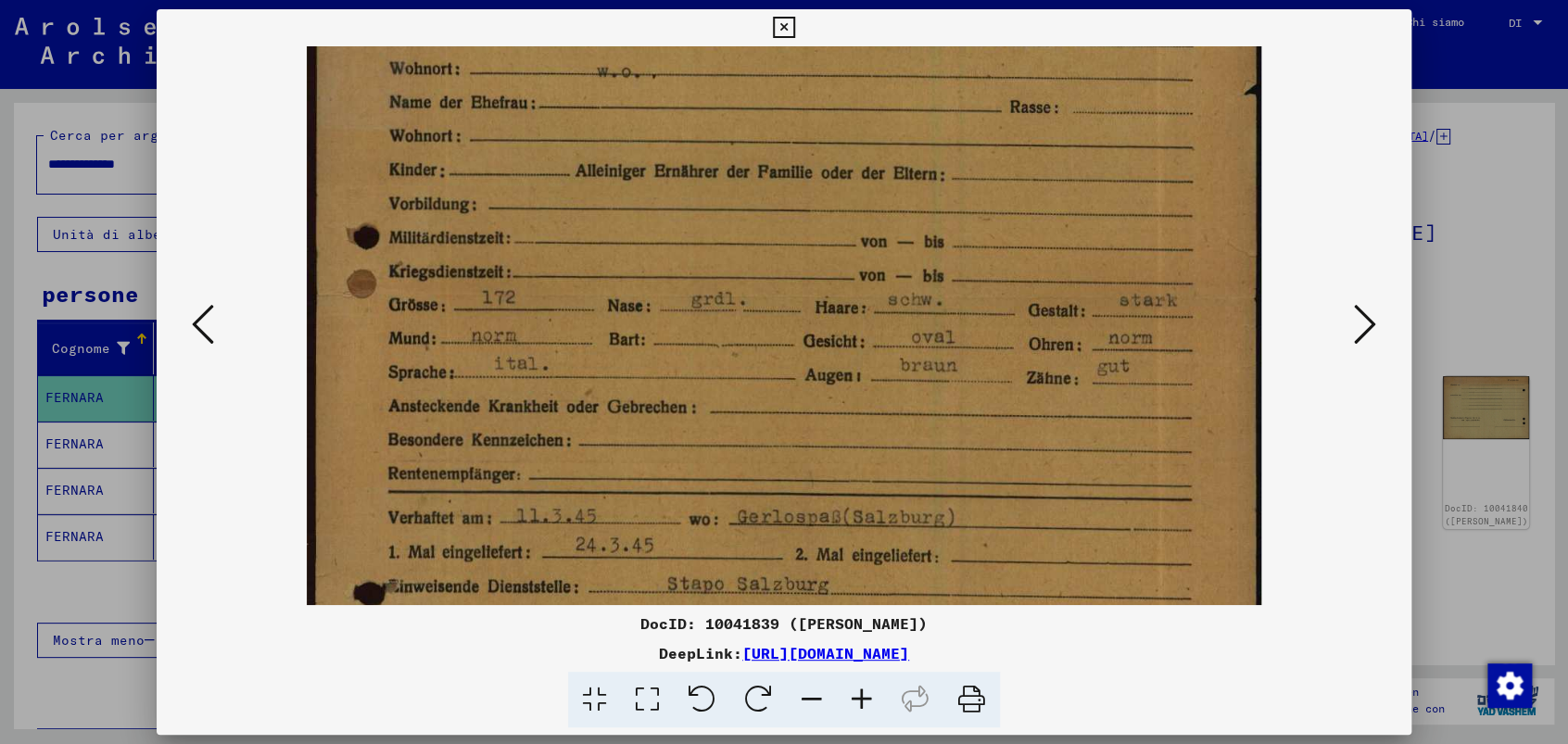
drag, startPoint x: 697, startPoint y: 401, endPoint x: 641, endPoint y: 70, distance: 335.7
click at [641, 70] on img at bounding box center [784, 388] width 954 height 1347
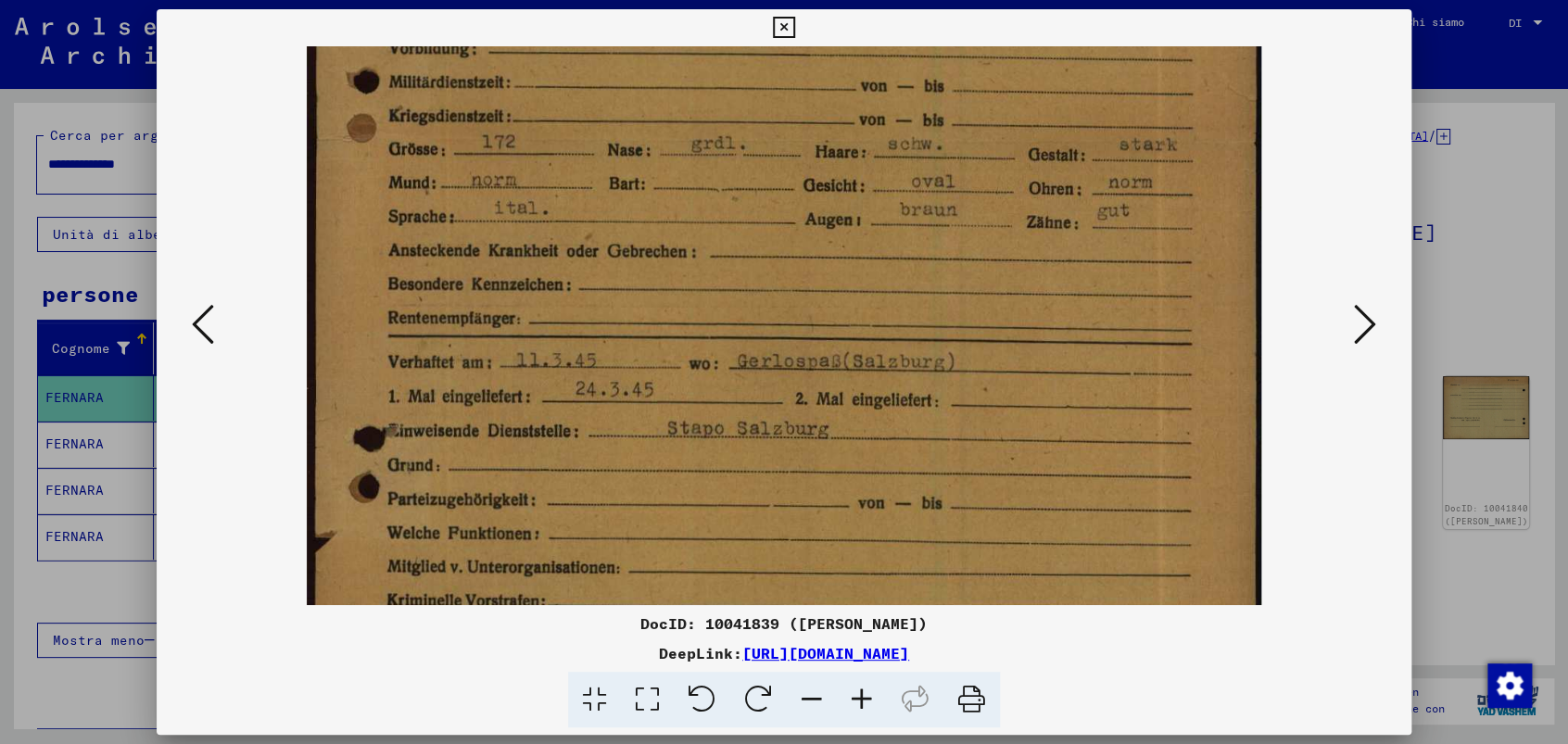
scroll to position [509, 0]
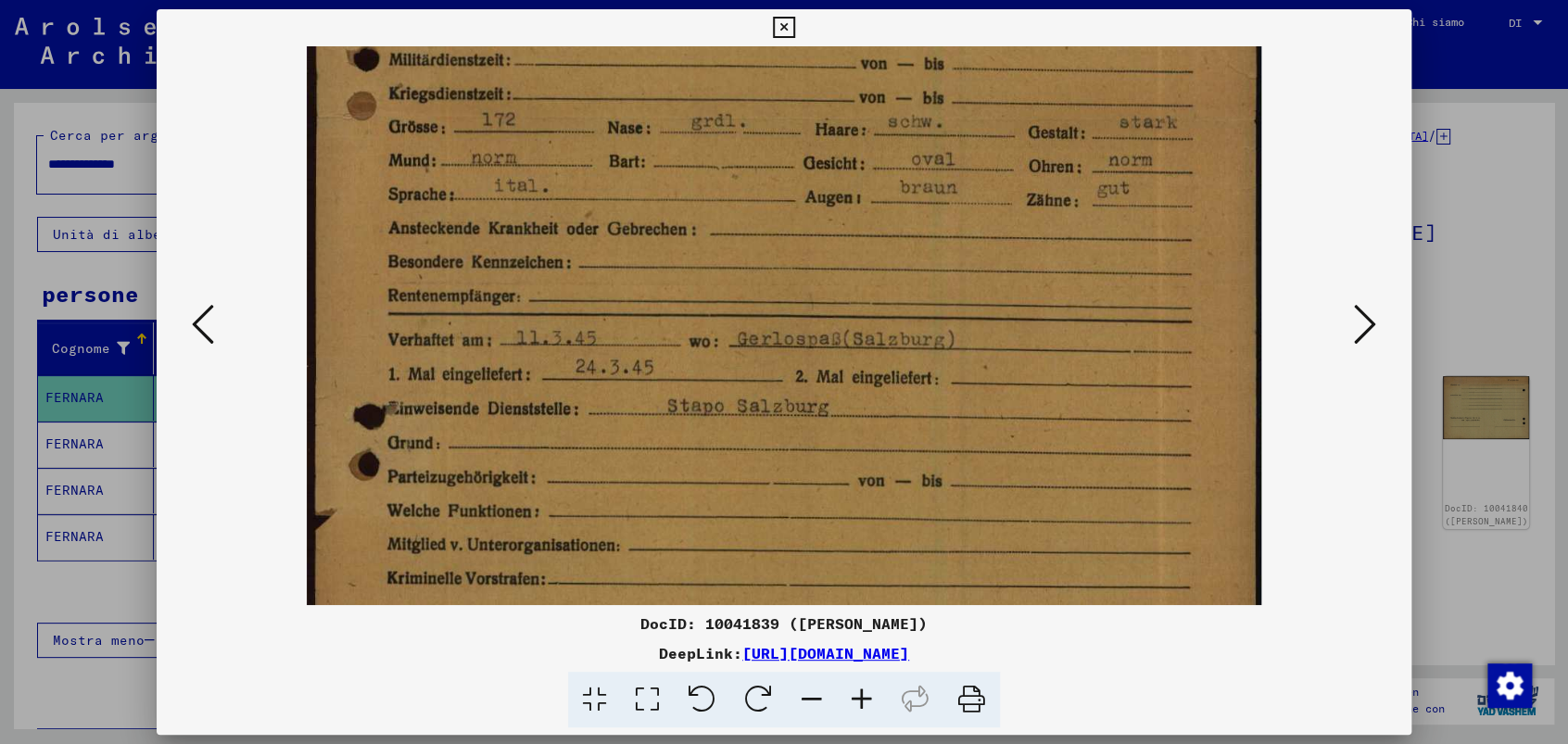
drag, startPoint x: 781, startPoint y: 393, endPoint x: 736, endPoint y: 217, distance: 181.7
click at [736, 217] on img at bounding box center [784, 210] width 954 height 1347
click at [790, 24] on icon at bounding box center [783, 27] width 21 height 22
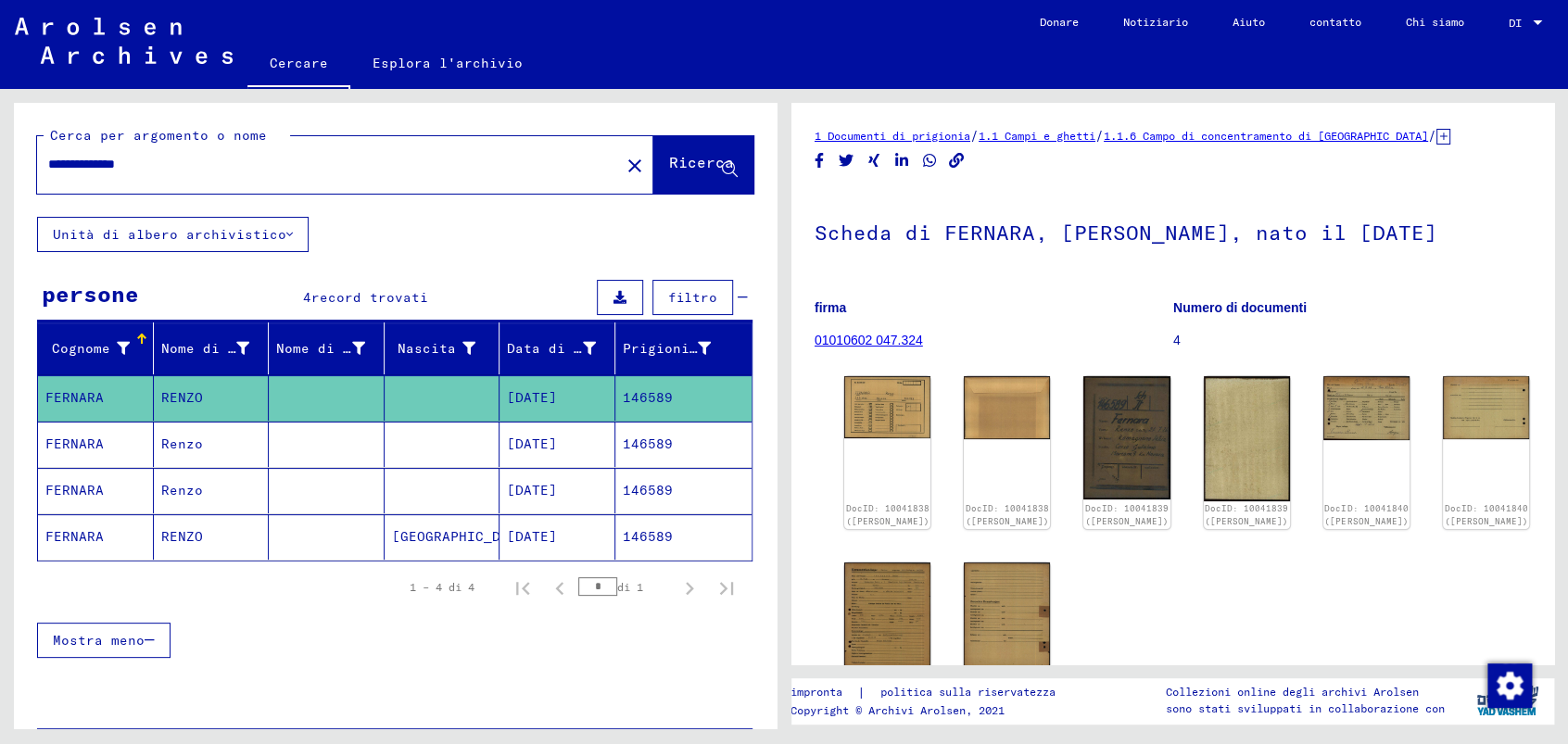
drag, startPoint x: 167, startPoint y: 170, endPoint x: -8, endPoint y: 158, distance: 175.4
click at [0, 158] on html "**********" at bounding box center [784, 372] width 1568 height 744
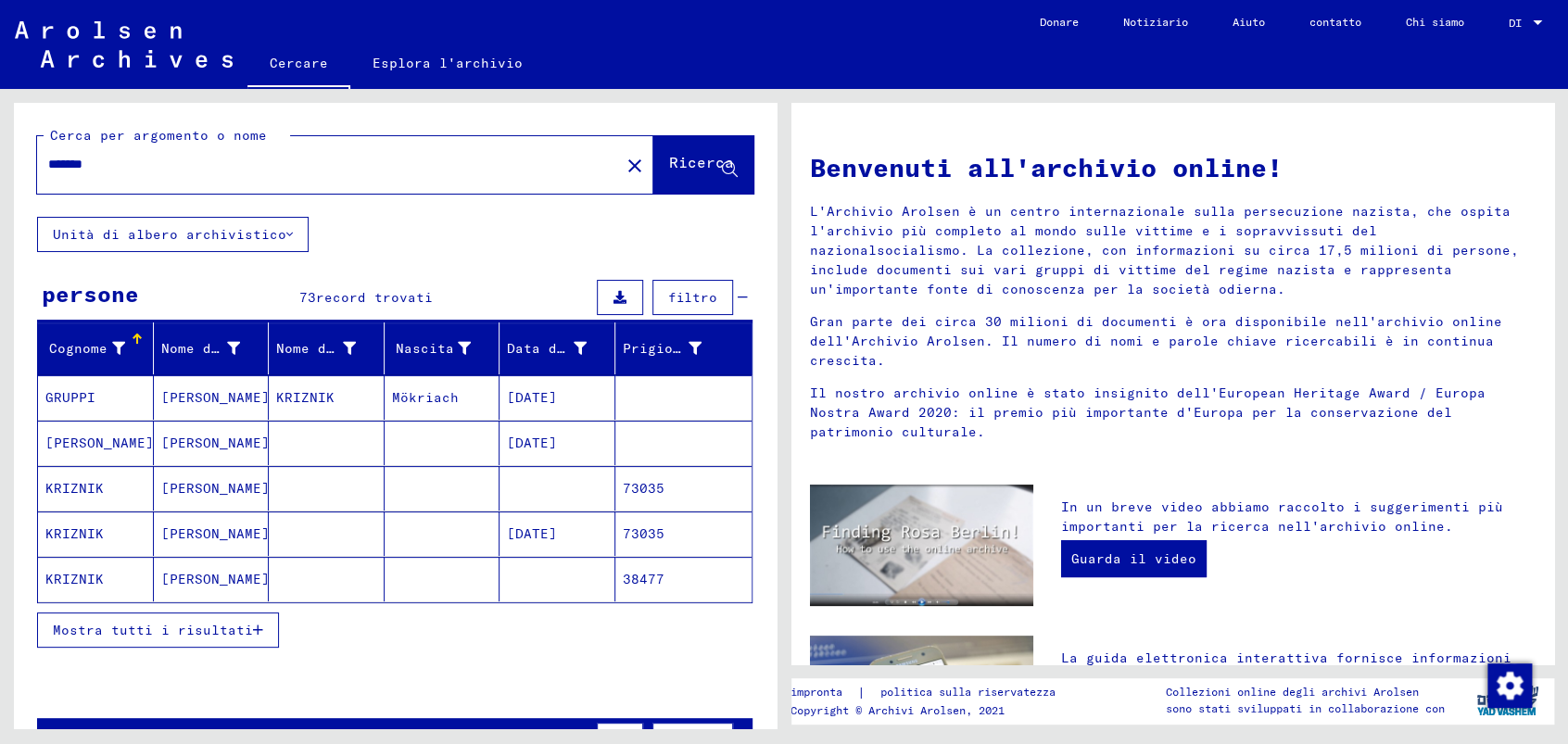
click at [183, 626] on font "Mostra tutti i risultati" at bounding box center [153, 630] width 200 height 16
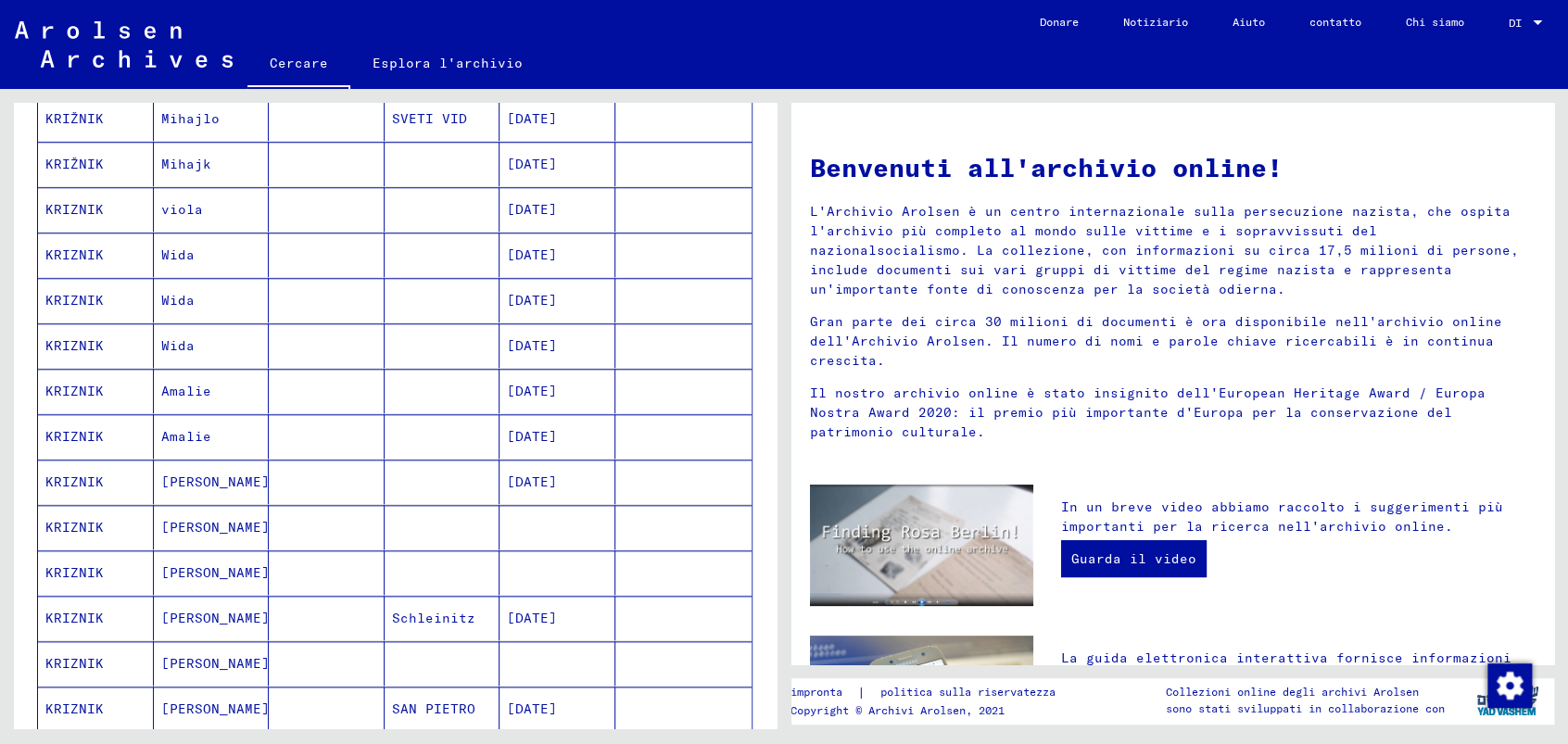
scroll to position [823, 0]
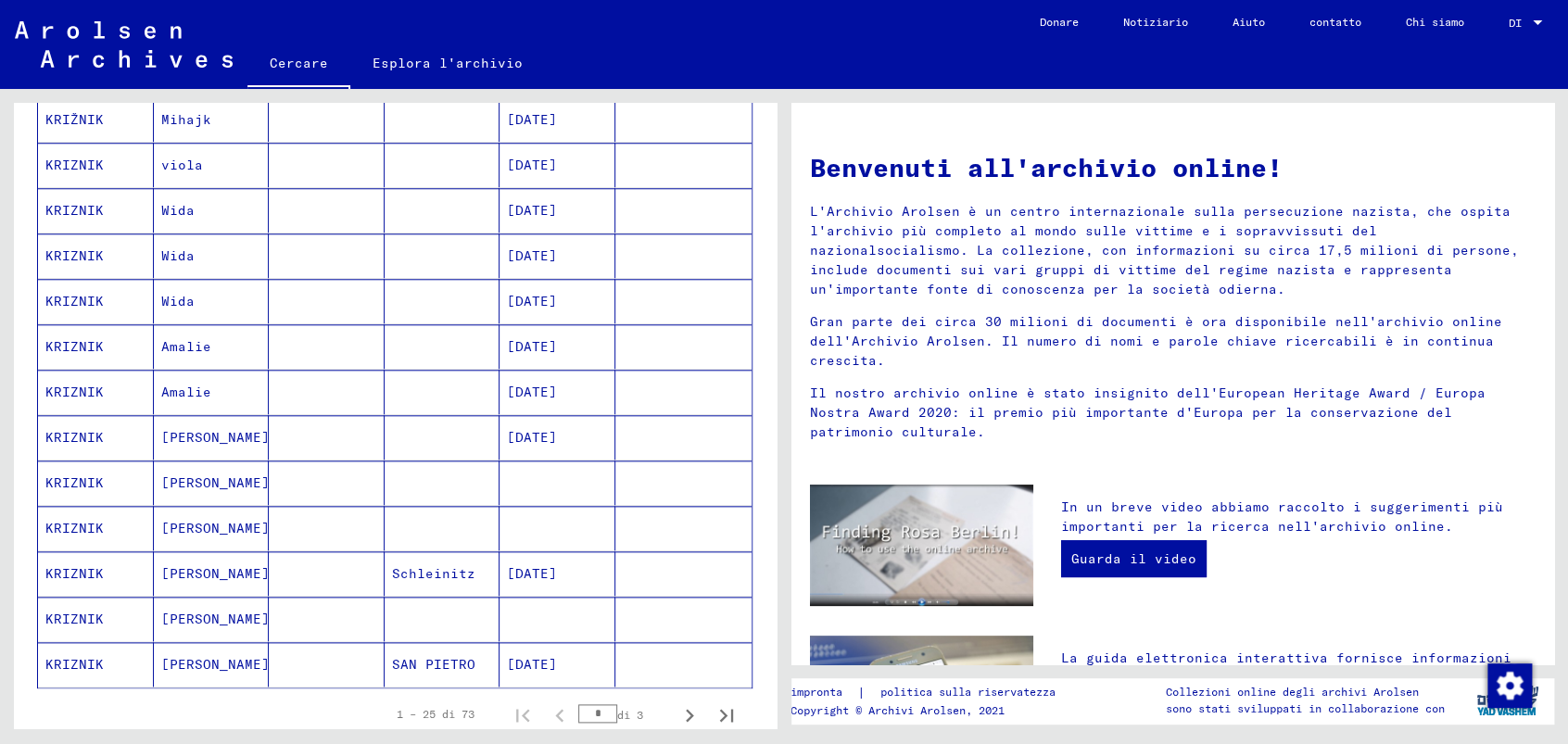
click at [188, 474] on font "[PERSON_NAME]" at bounding box center [216, 482] width 109 height 16
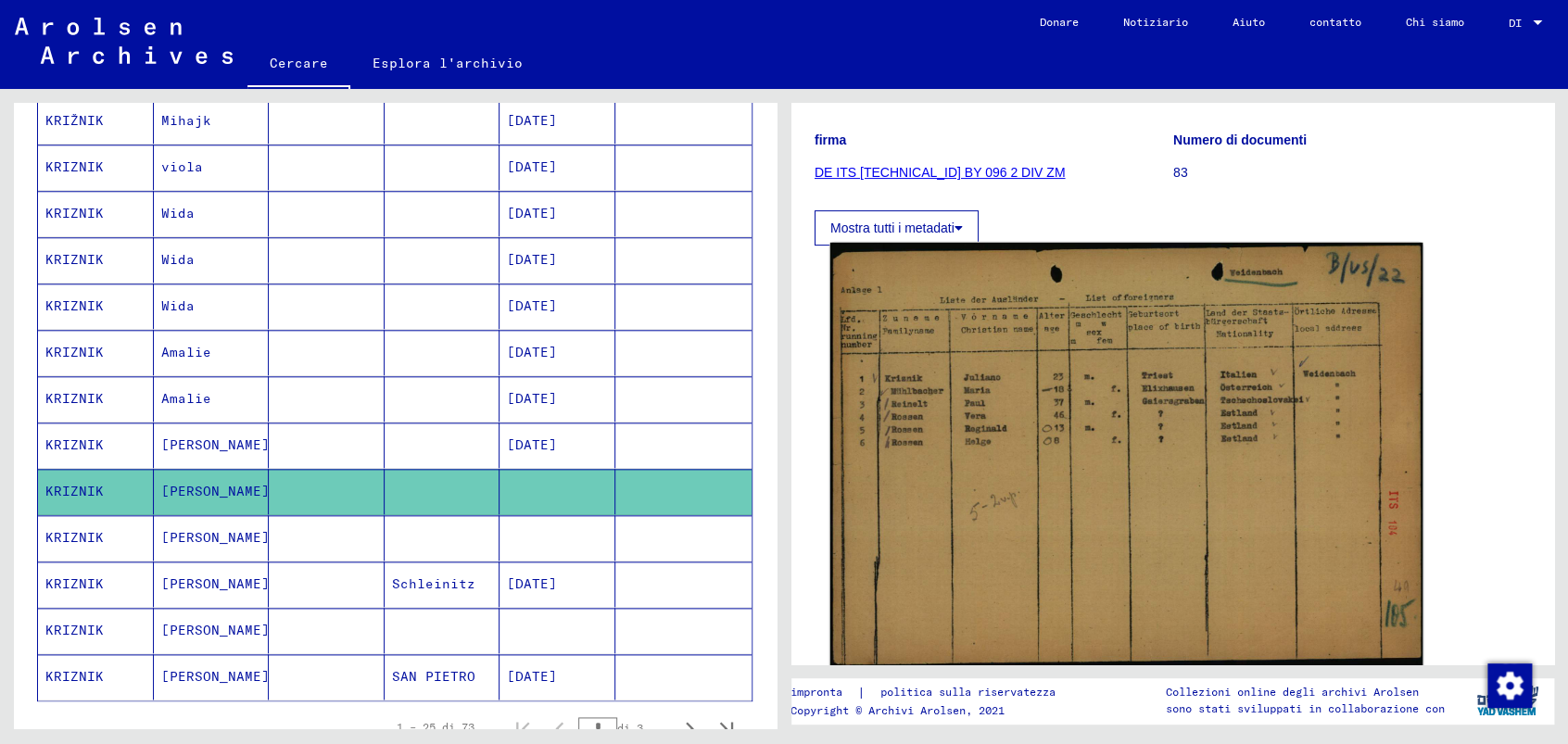
scroll to position [309, 0]
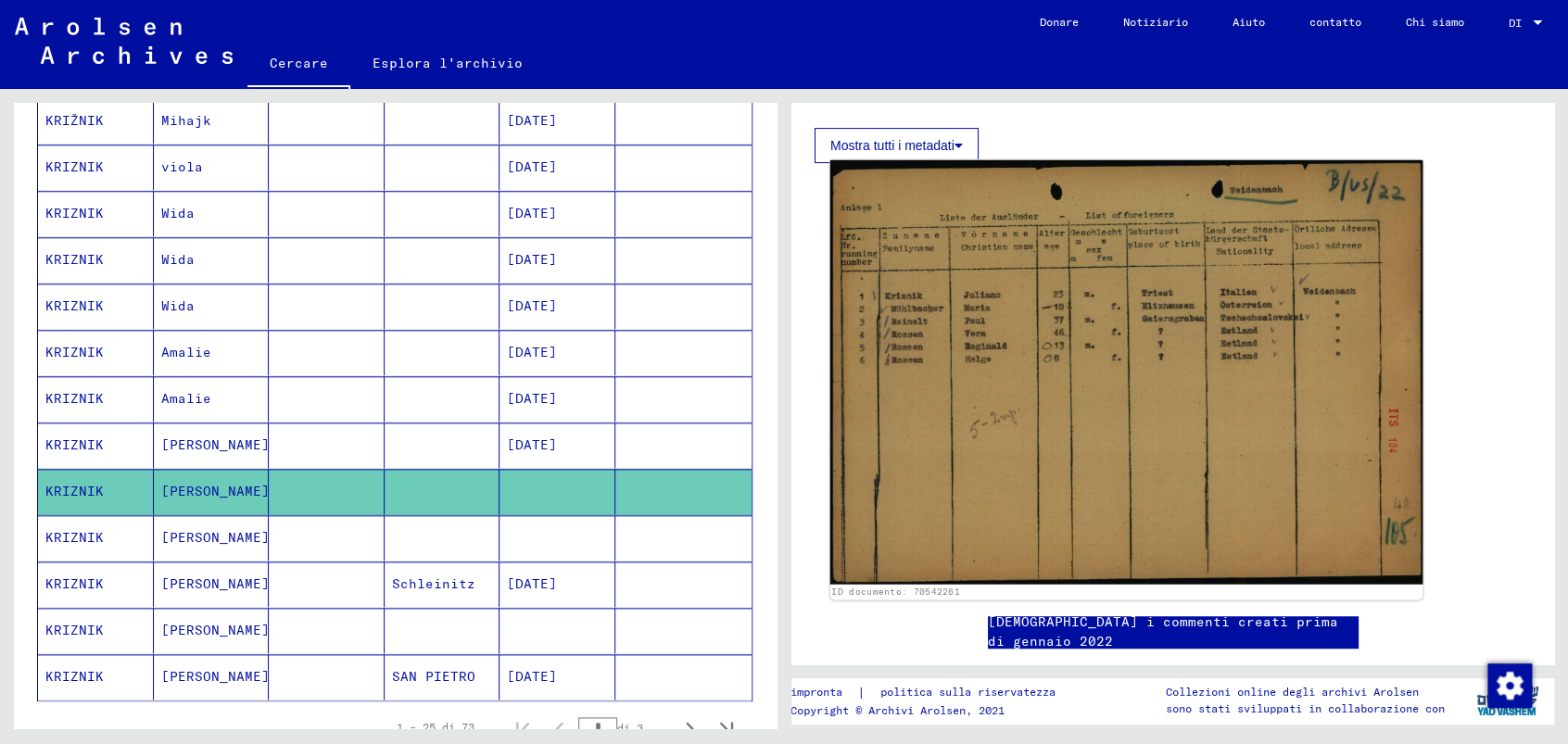
click at [1088, 383] on img at bounding box center [1126, 372] width 592 height 424
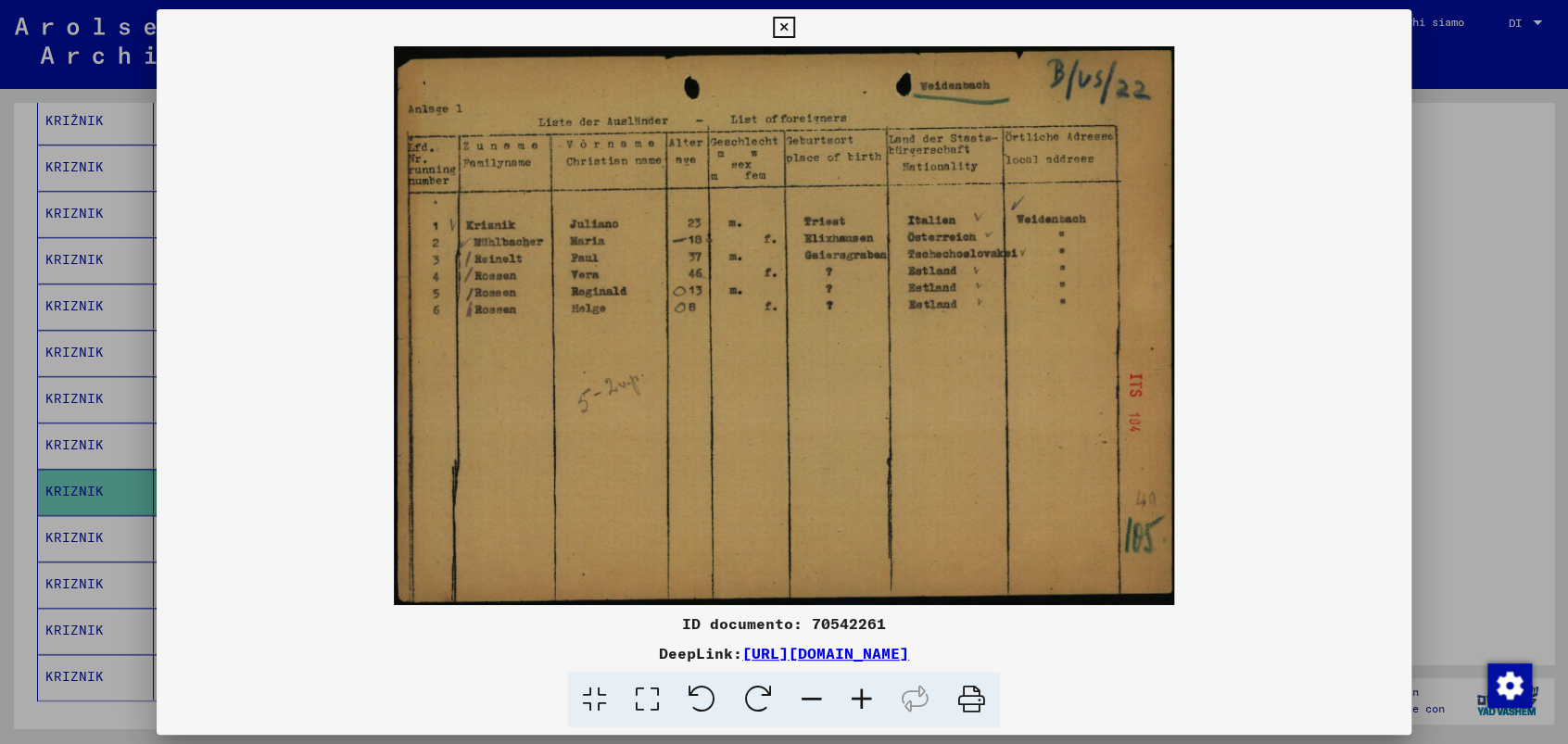
click at [864, 696] on icon at bounding box center [861, 699] width 50 height 56
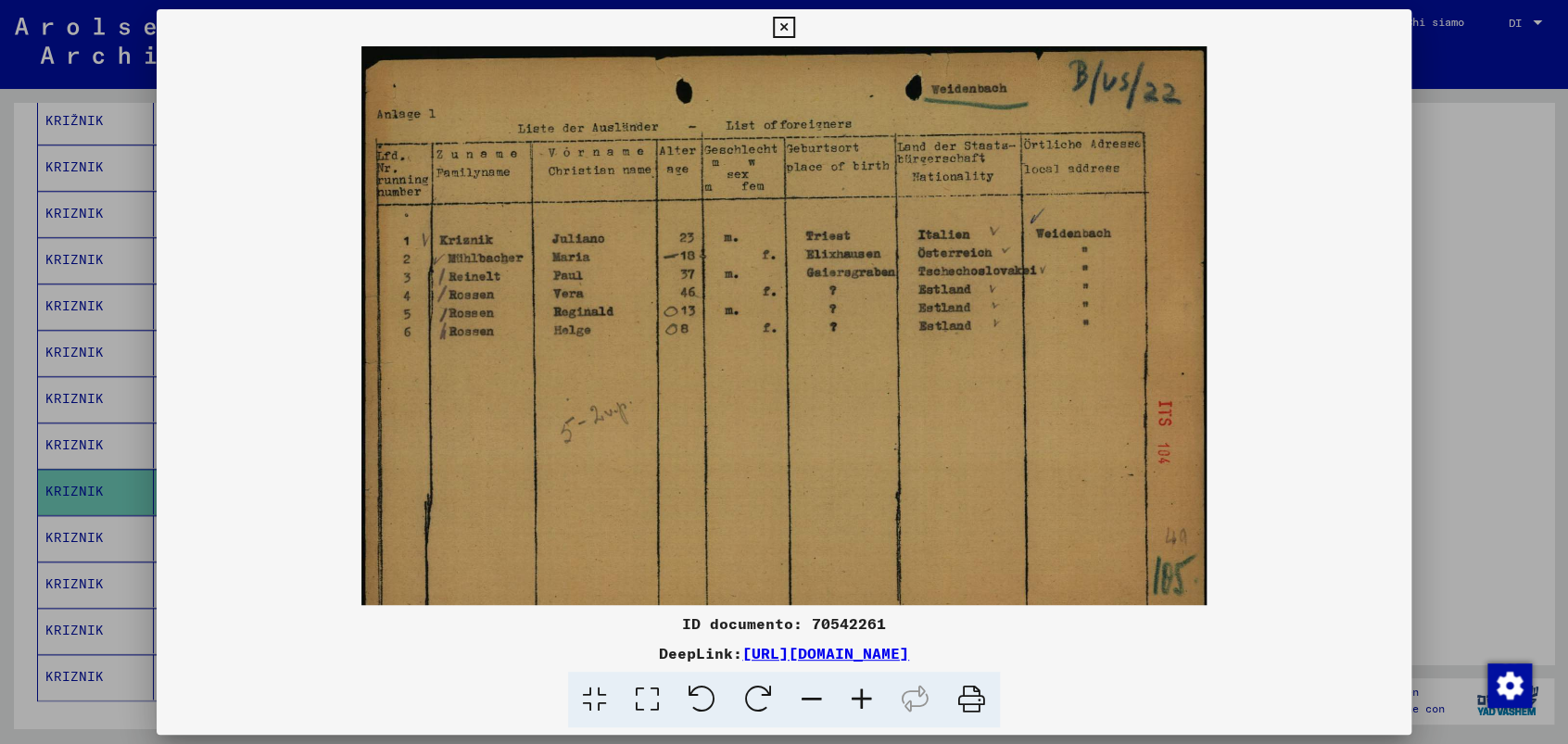
click at [864, 696] on icon at bounding box center [861, 699] width 50 height 56
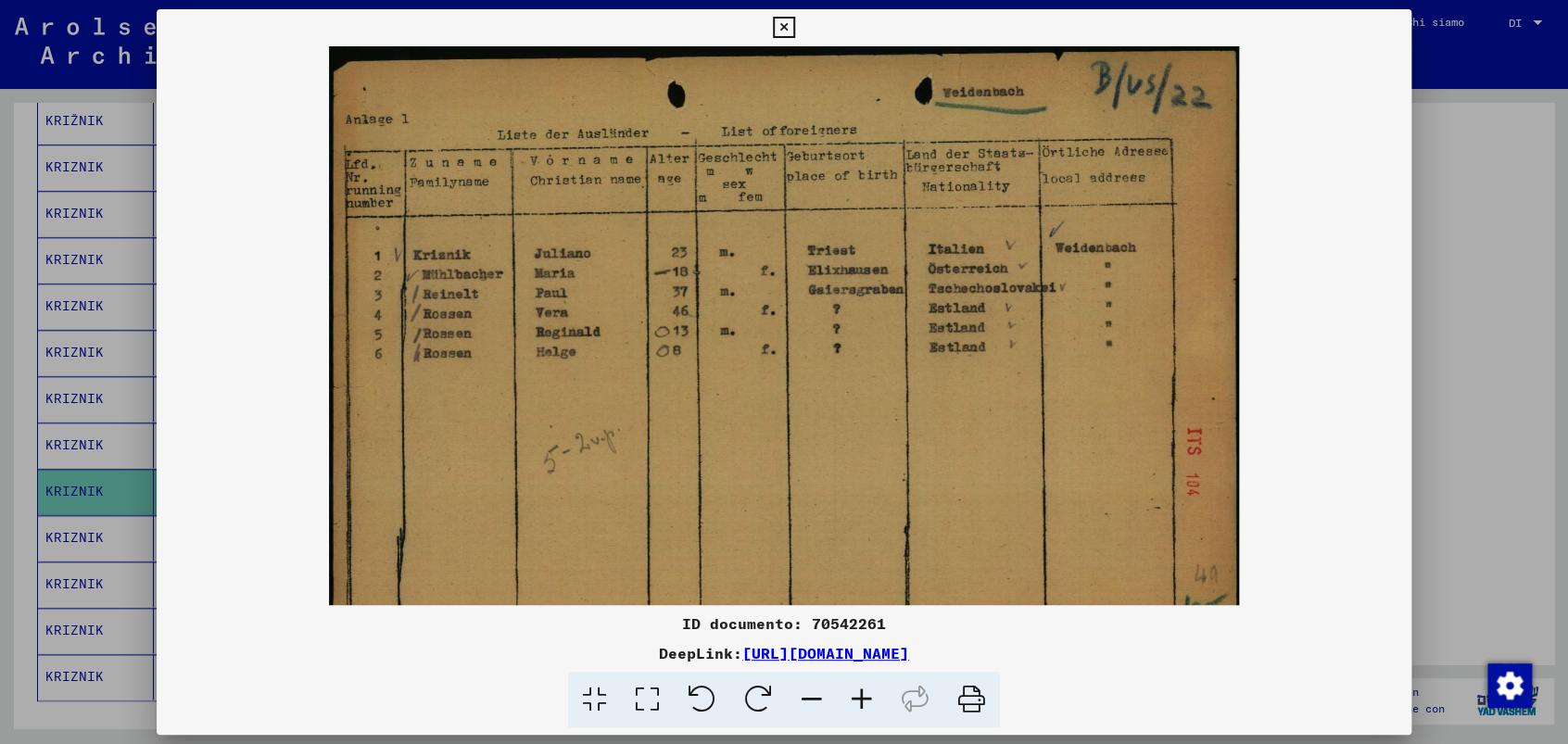
click at [864, 696] on icon at bounding box center [861, 699] width 50 height 56
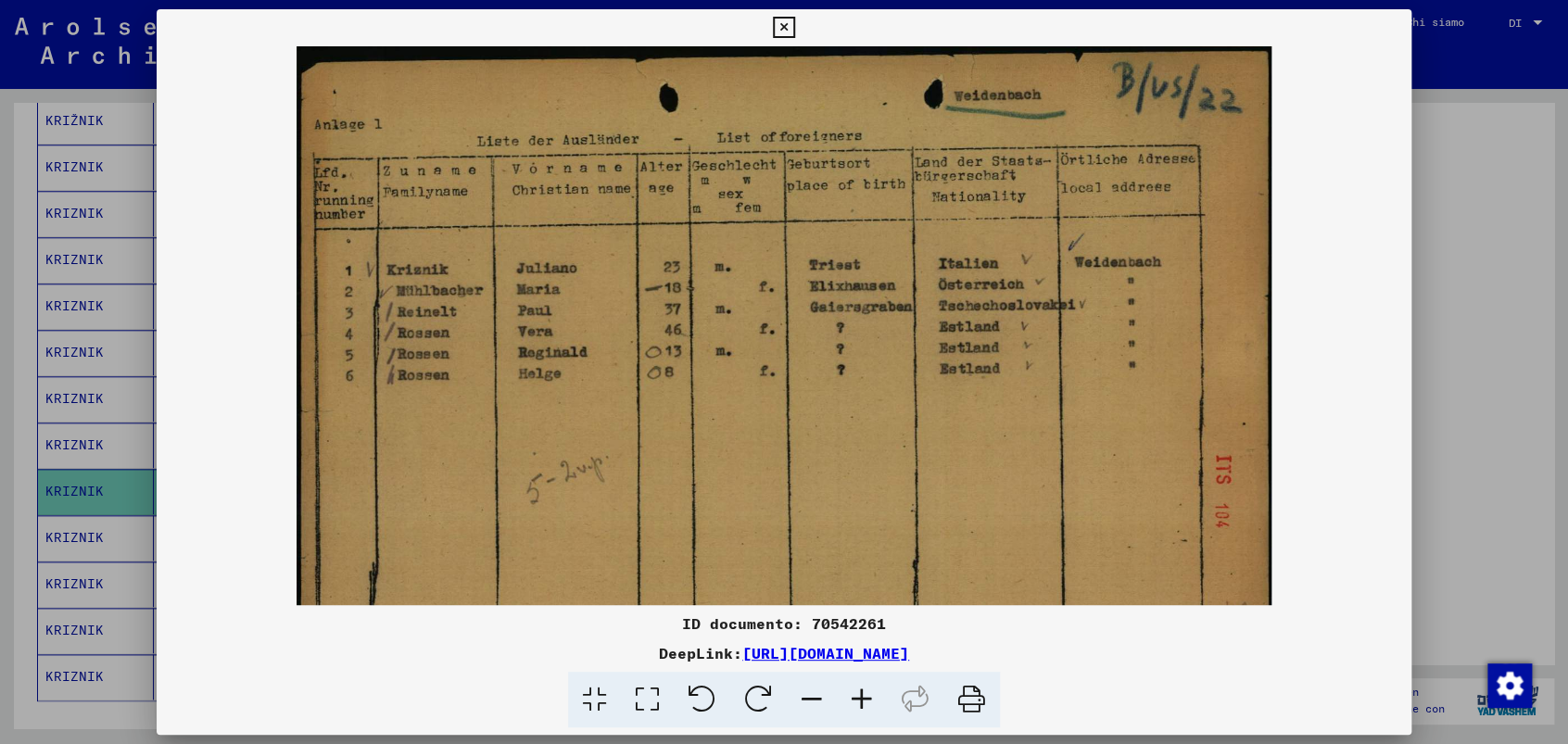
click at [864, 696] on icon at bounding box center [861, 699] width 50 height 56
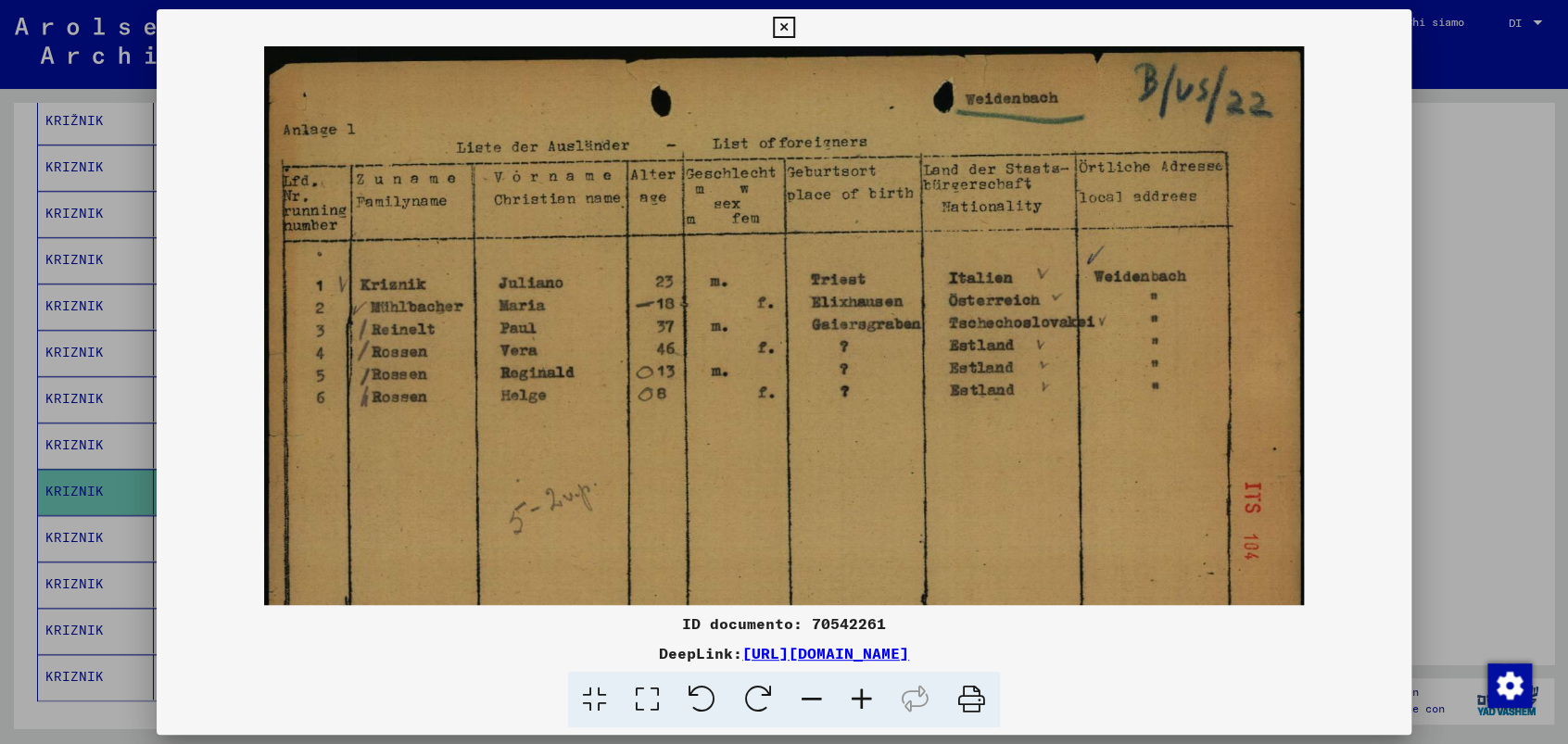
click at [864, 696] on icon at bounding box center [861, 699] width 50 height 56
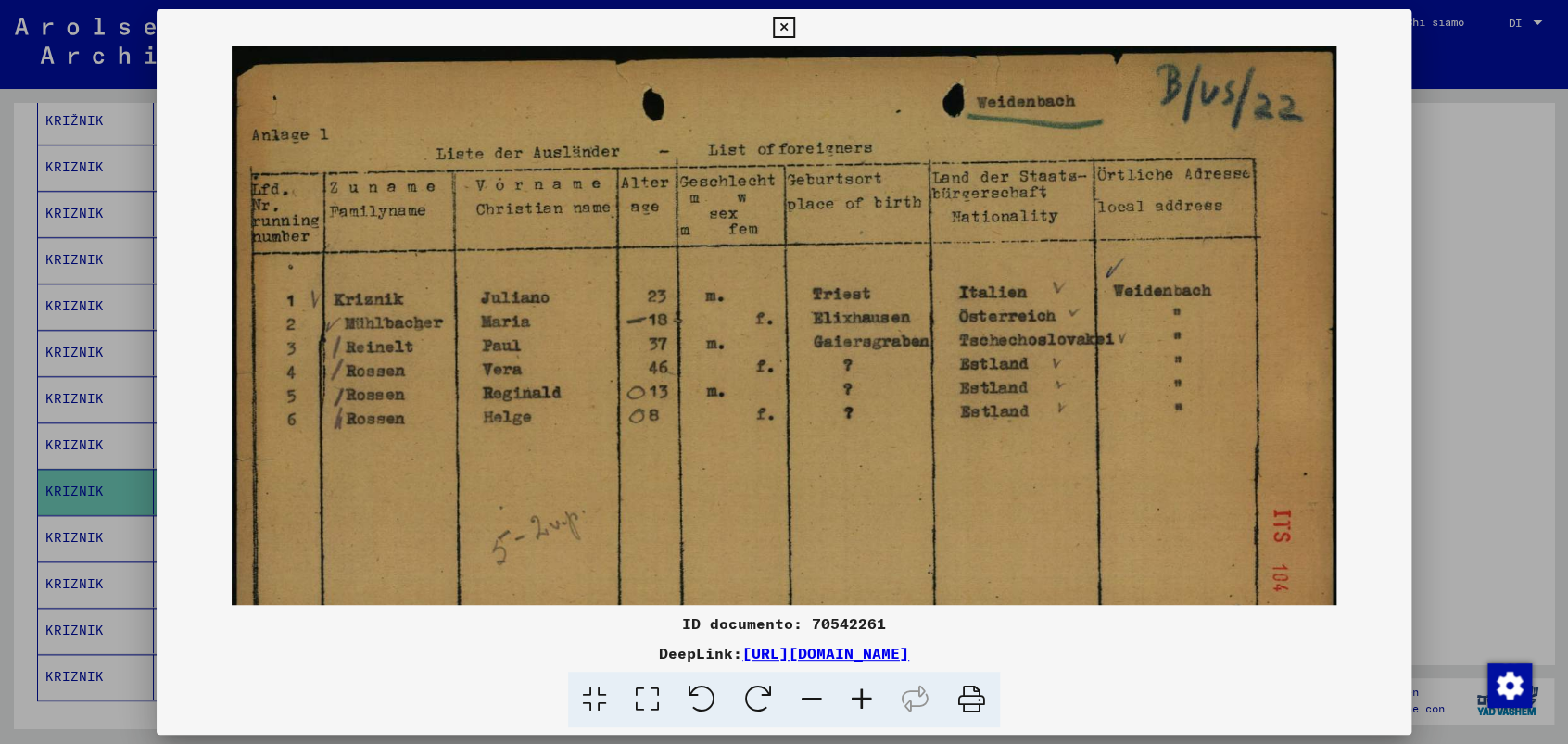
click at [865, 696] on icon at bounding box center [861, 699] width 50 height 56
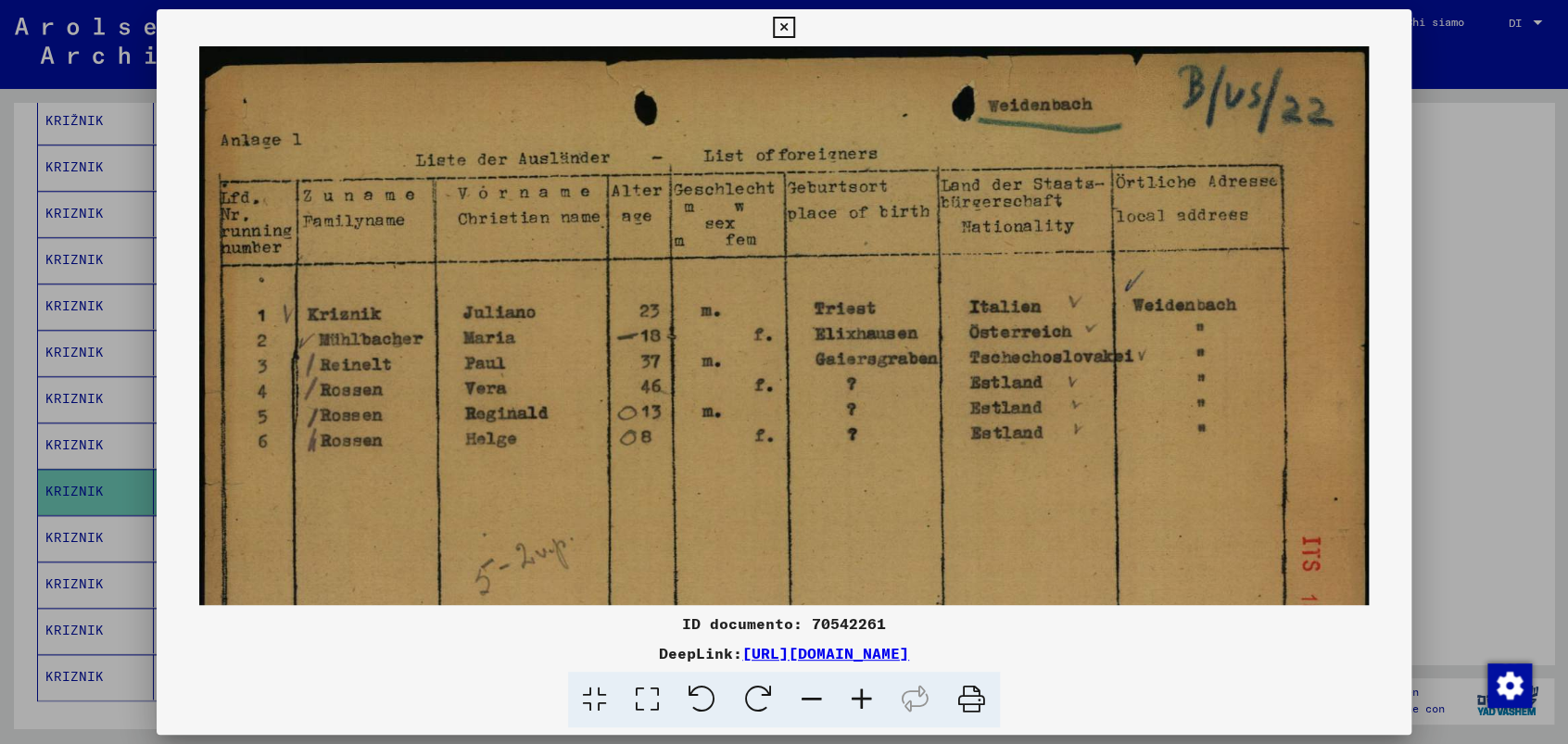
click at [788, 24] on icon at bounding box center [783, 27] width 21 height 22
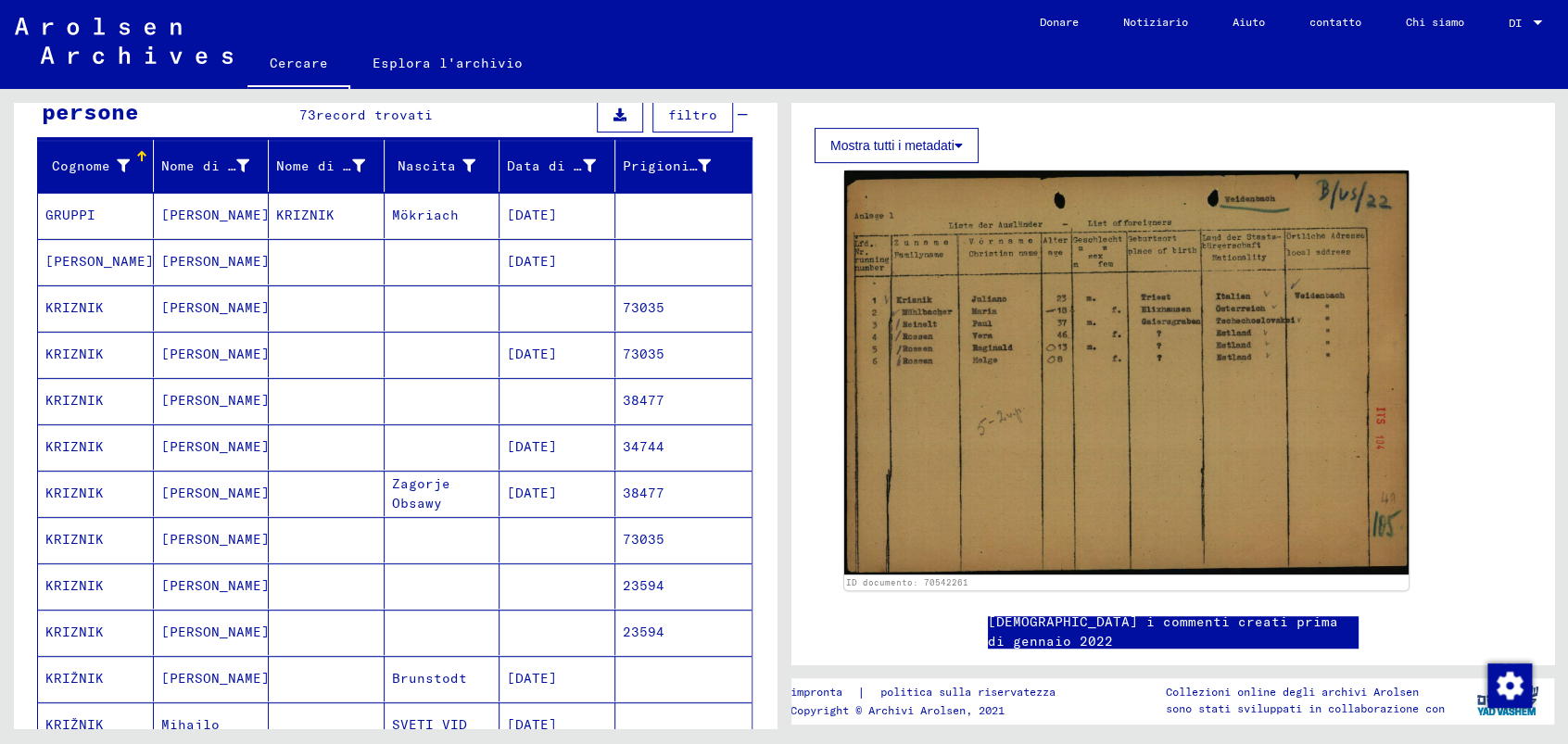
scroll to position [0, 0]
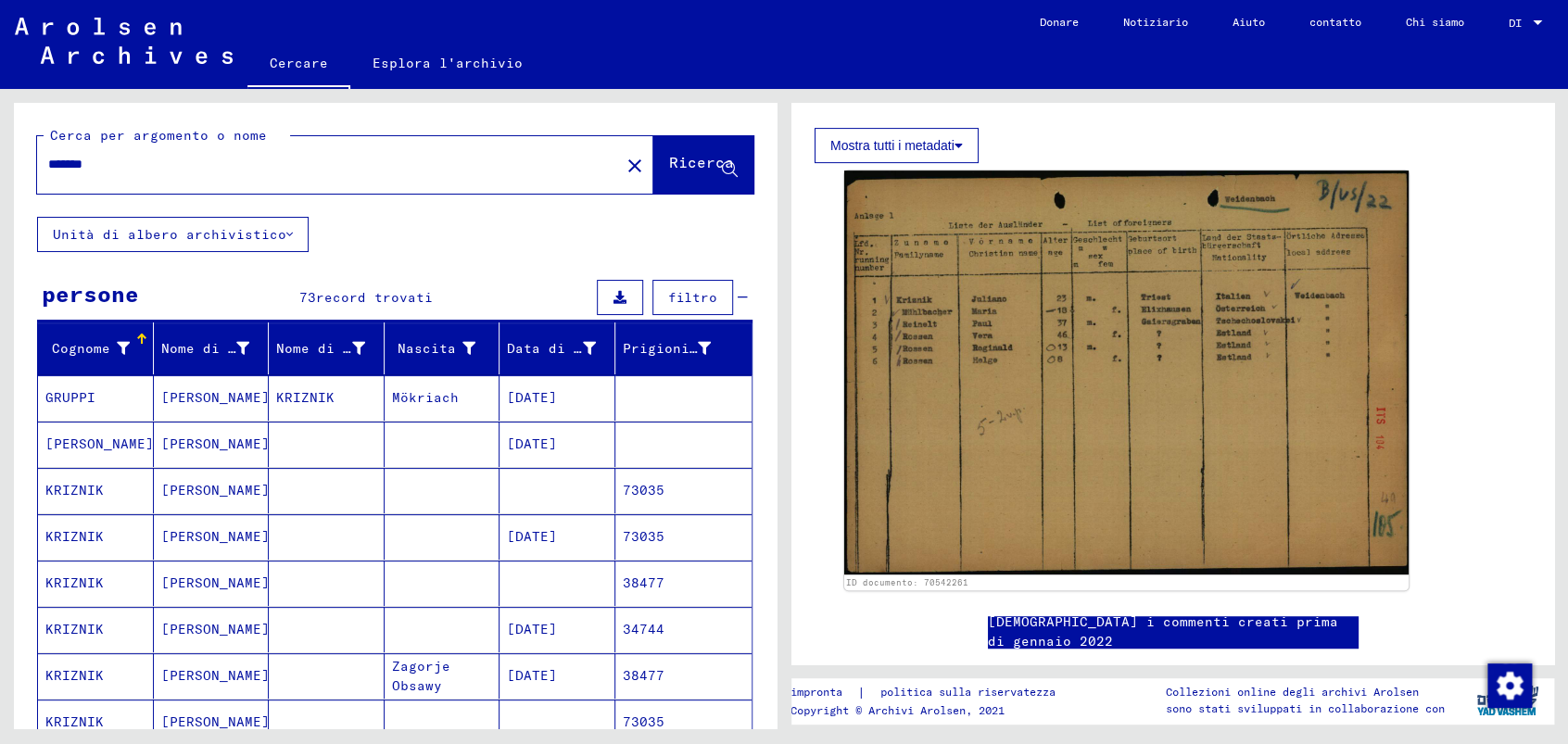
drag, startPoint x: 127, startPoint y: 164, endPoint x: -8, endPoint y: 150, distance: 135.7
click at [0, 150] on html "Cercare Esplora l'archivio Donare Notiziario Aiuto contatto Chi siamo Cercare E…" at bounding box center [784, 372] width 1568 height 744
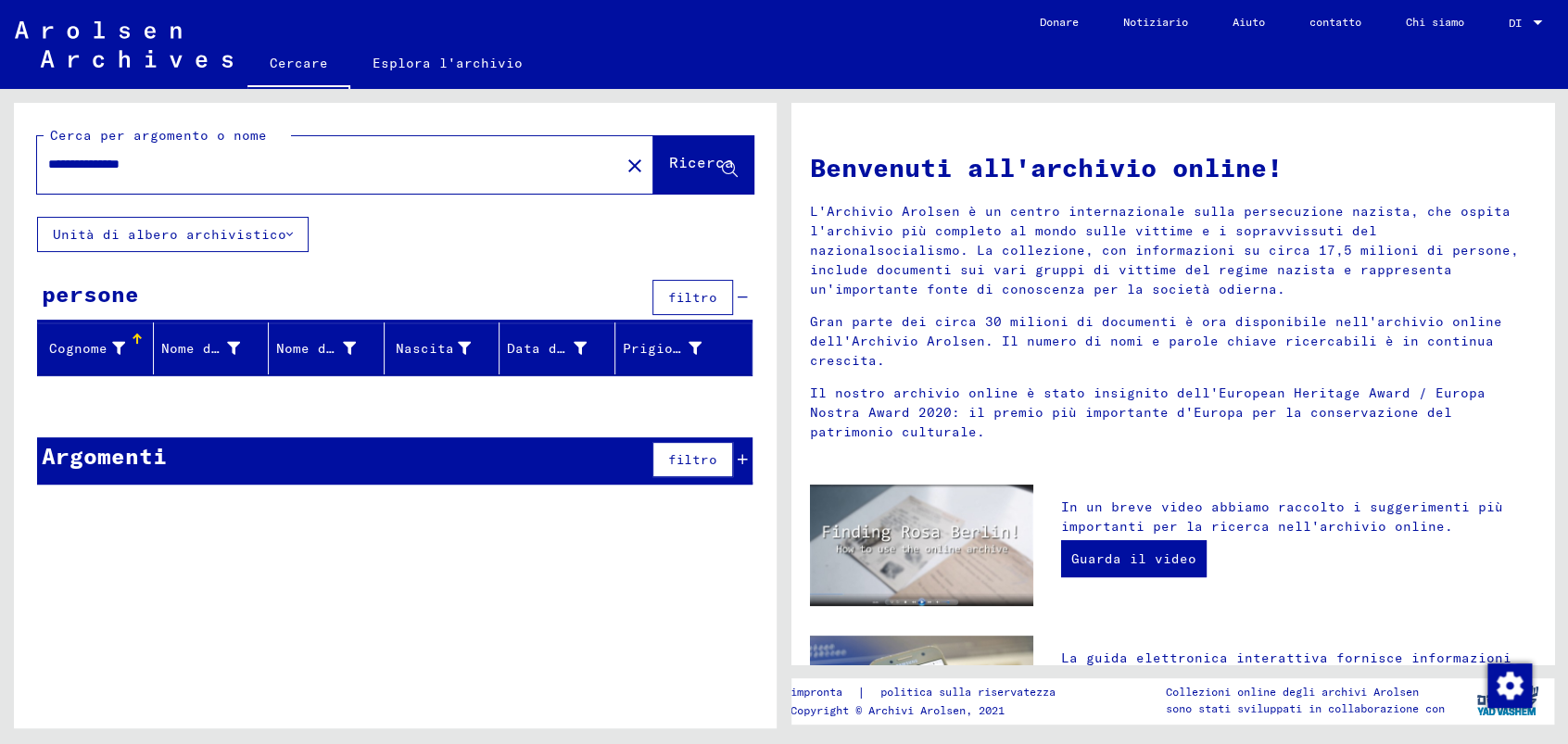
click at [200, 175] on div "**********" at bounding box center [318, 165] width 561 height 42
drag, startPoint x: 199, startPoint y: 155, endPoint x: -8, endPoint y: 158, distance: 207.0
click at [0, 158] on html "**********" at bounding box center [784, 372] width 1568 height 744
click at [708, 168] on font "Ricerca" at bounding box center [702, 161] width 65 height 18
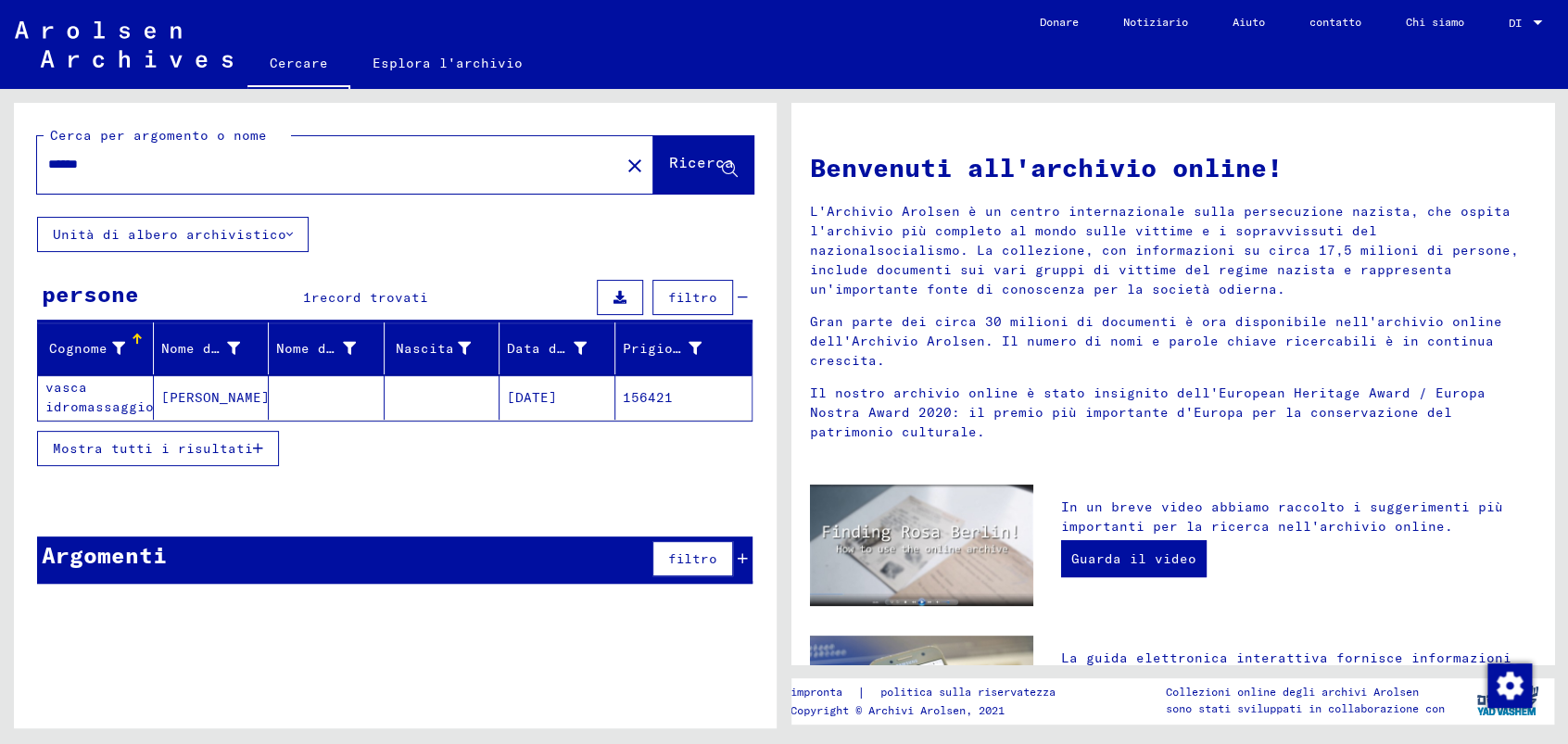
click at [191, 389] on font "[PERSON_NAME]" at bounding box center [216, 397] width 109 height 16
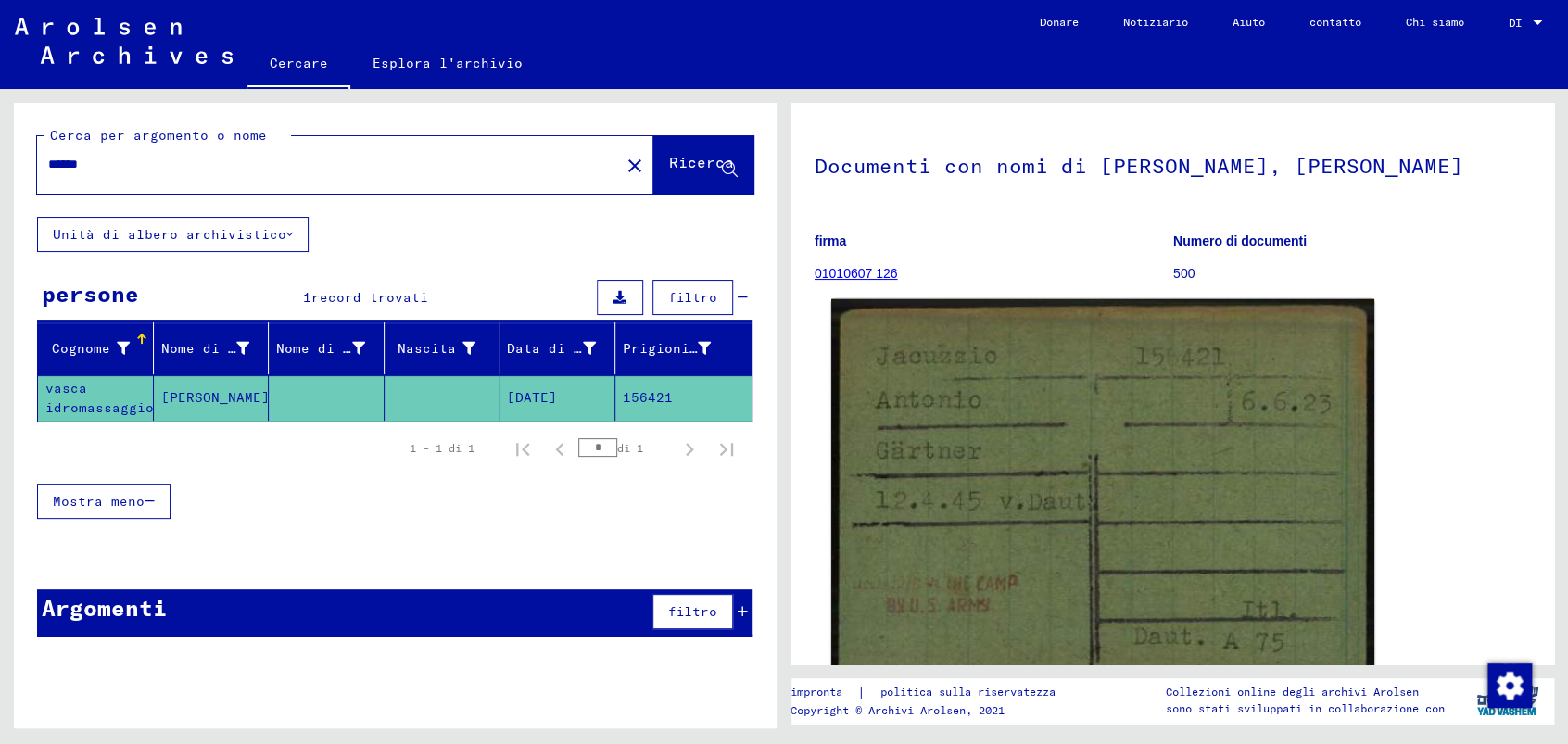
scroll to position [103, 0]
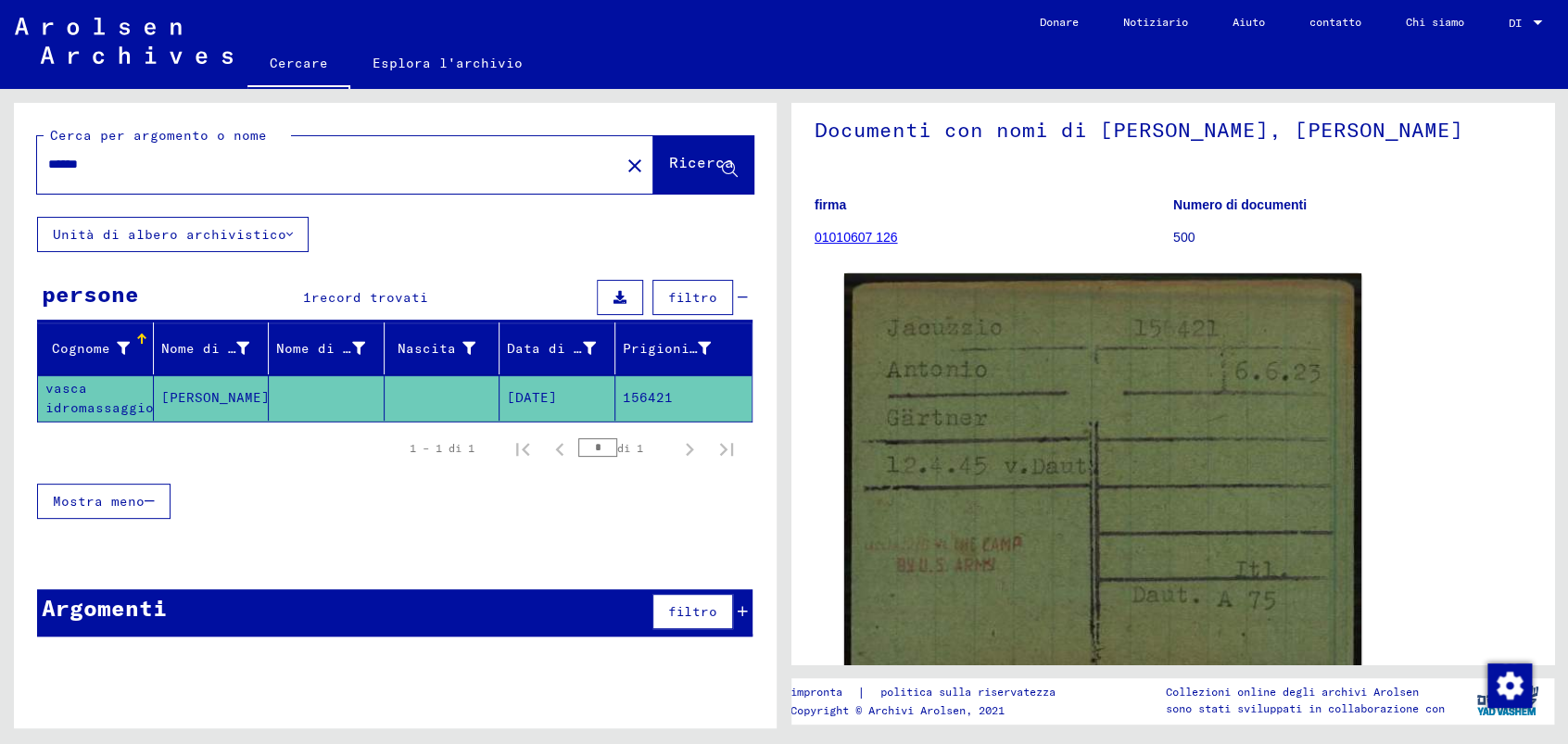
drag, startPoint x: 100, startPoint y: 159, endPoint x: -8, endPoint y: 147, distance: 108.7
click at [0, 147] on html "Cercare Esplora l'archivio Donare Notiziario Aiuto contatto Chi siamo Cercare E…" at bounding box center [784, 372] width 1568 height 744
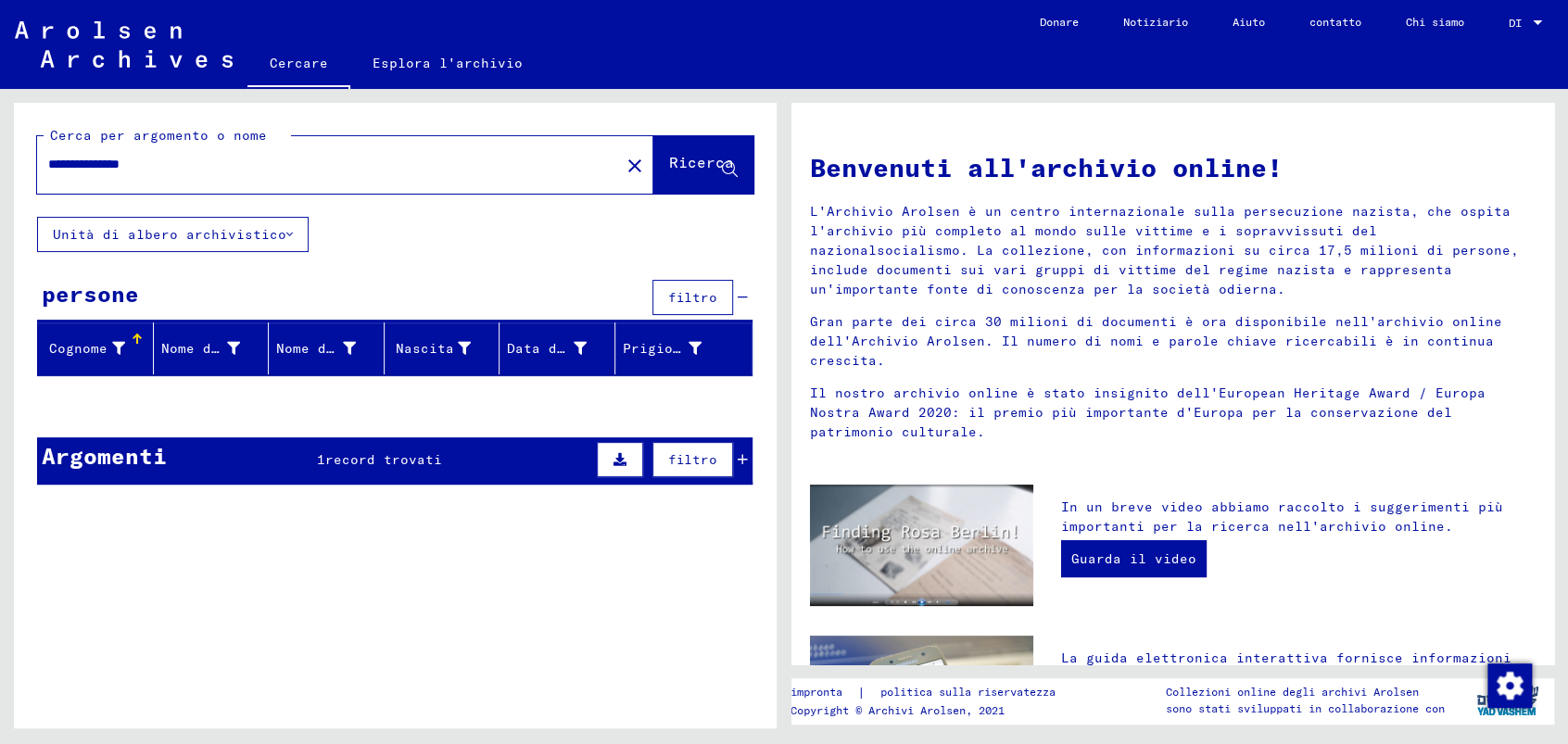
drag, startPoint x: 57, startPoint y: 164, endPoint x: 38, endPoint y: 163, distance: 19.0
click at [38, 163] on div "**********" at bounding box center [318, 165] width 561 height 42
drag, startPoint x: 185, startPoint y: 165, endPoint x: -8, endPoint y: 137, distance: 195.0
click at [0, 137] on html "**********" at bounding box center [784, 372] width 1568 height 744
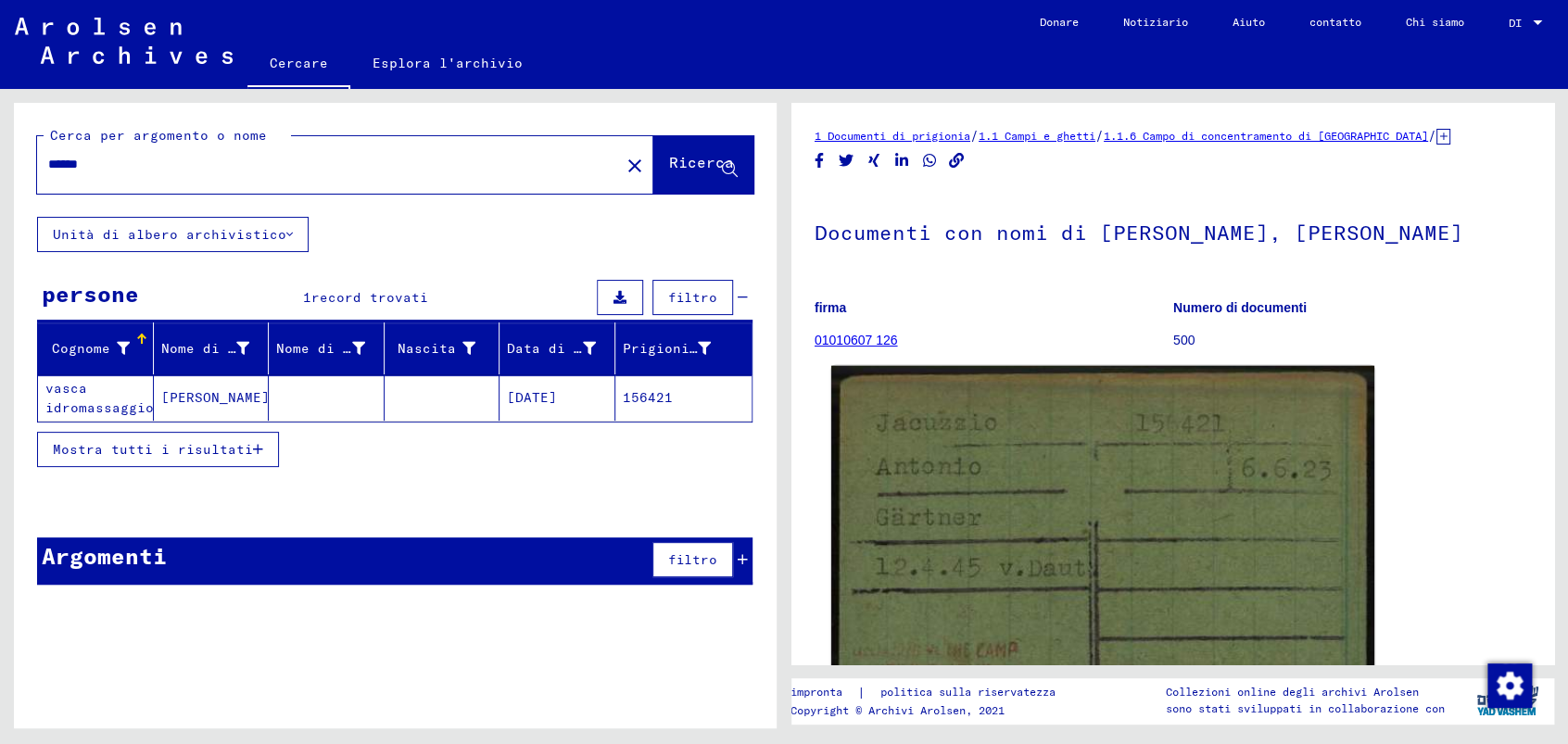
click at [1056, 507] on img at bounding box center [1103, 580] width 543 height 428
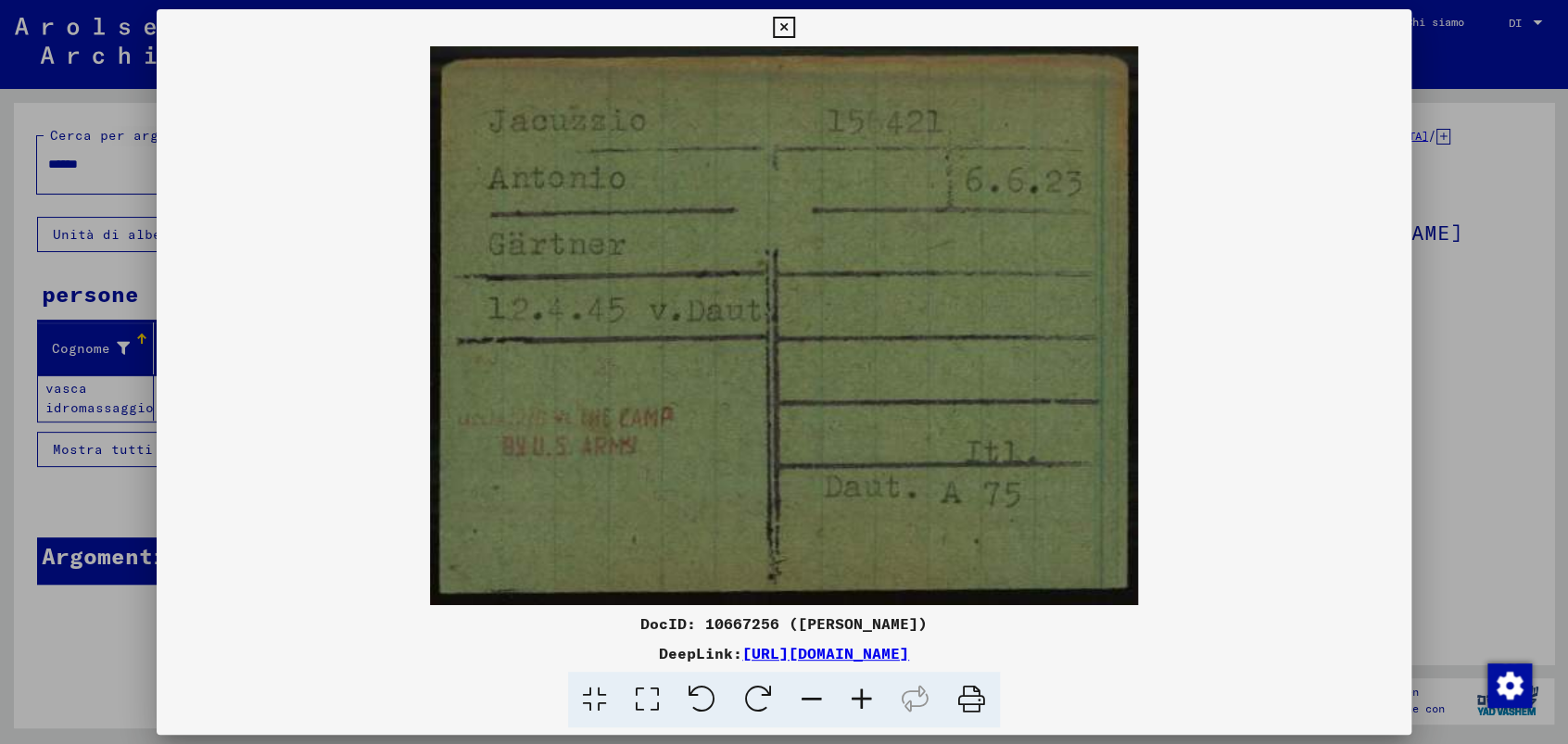
click at [780, 20] on icon at bounding box center [783, 27] width 21 height 22
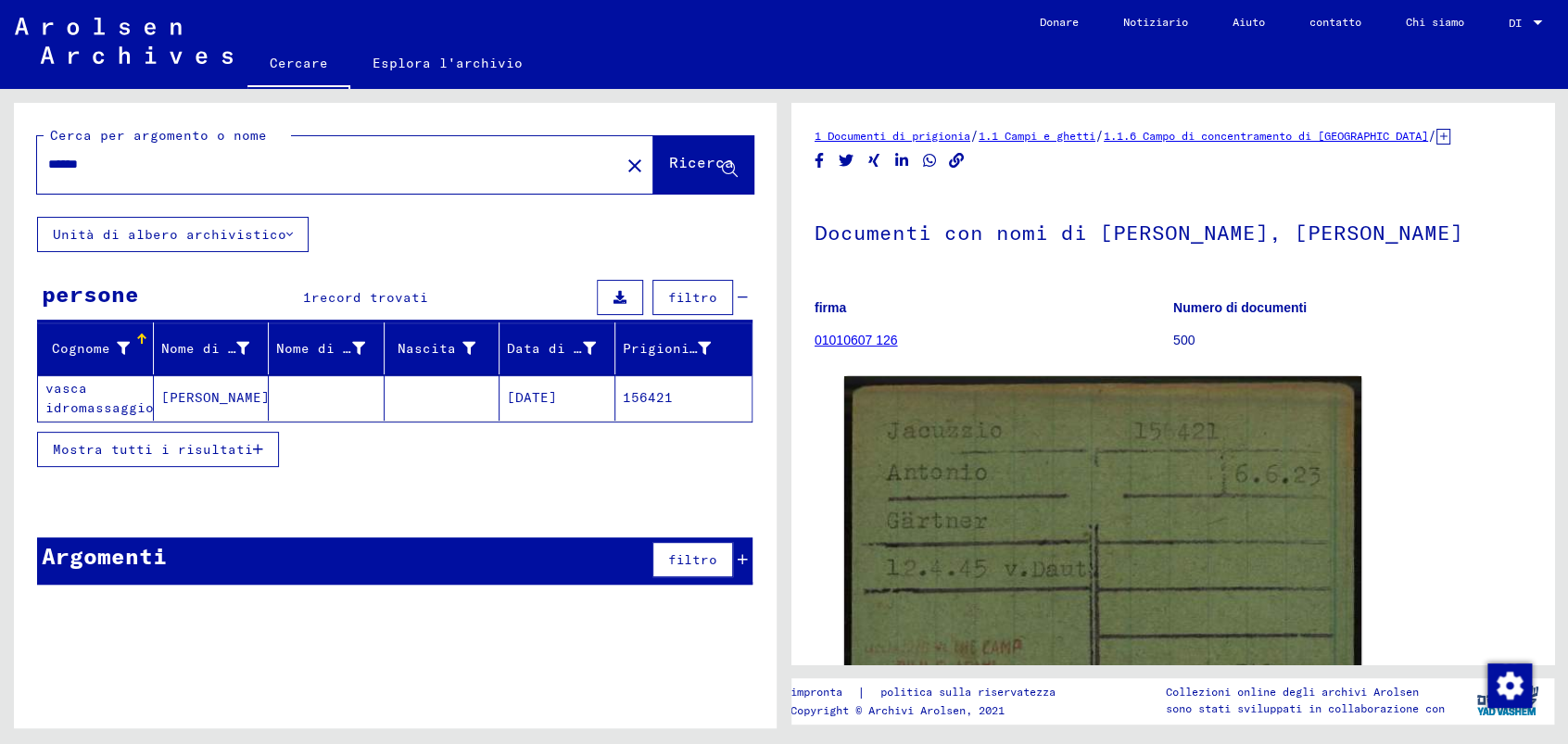
drag, startPoint x: 121, startPoint y: 161, endPoint x: -8, endPoint y: 158, distance: 129.0
click at [0, 158] on html "Cercare Esplora l'archivio Donare Notiziario Aiuto contatto Chi siamo Cercare E…" at bounding box center [784, 372] width 1568 height 744
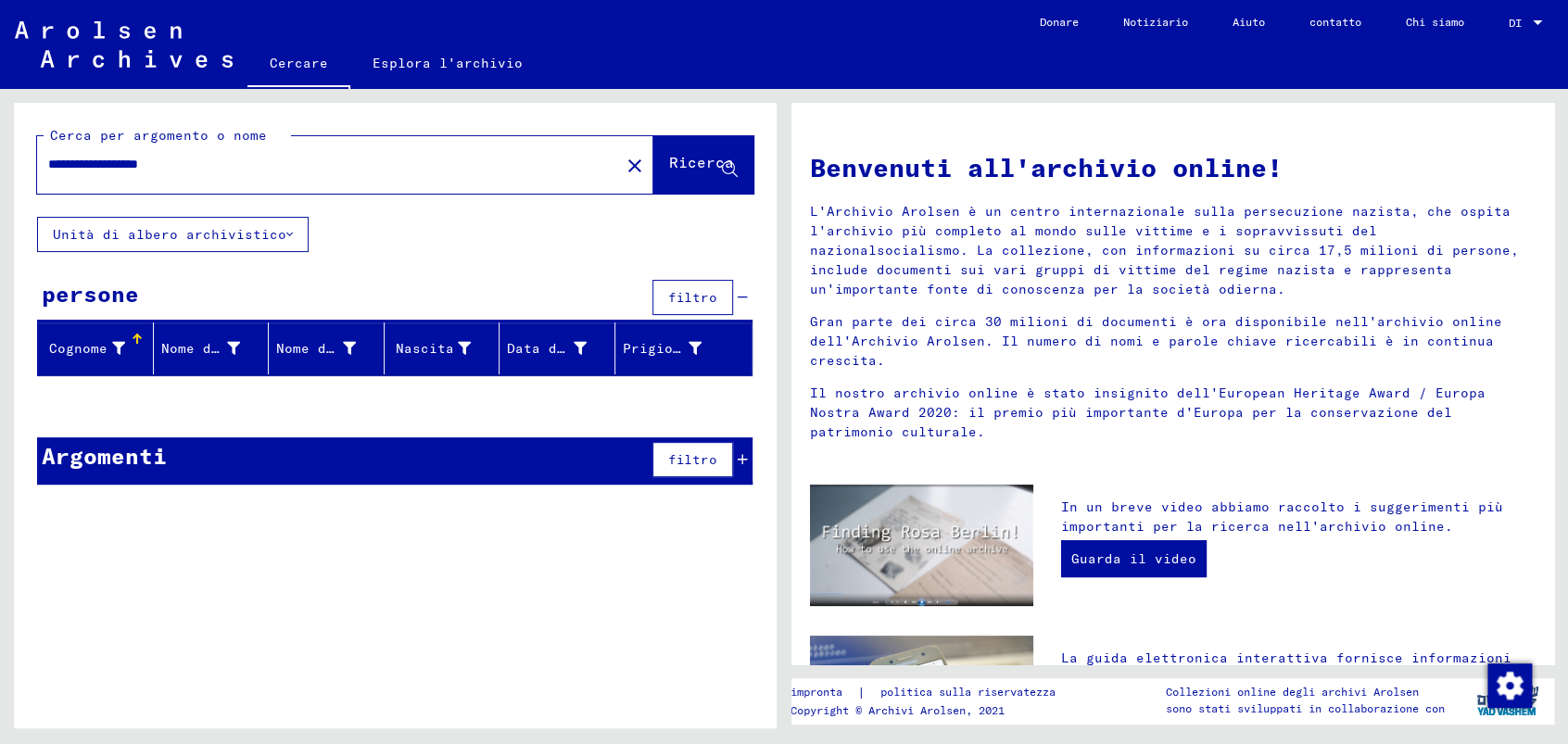
click at [95, 165] on input "**********" at bounding box center [323, 164] width 549 height 19
click at [60, 165] on input "**********" at bounding box center [323, 164] width 549 height 19
drag, startPoint x: 207, startPoint y: 164, endPoint x: -8, endPoint y: 165, distance: 215.0
click at [0, 165] on html "**********" at bounding box center [784, 372] width 1568 height 744
drag, startPoint x: 180, startPoint y: 166, endPoint x: -8, endPoint y: 170, distance: 188.0
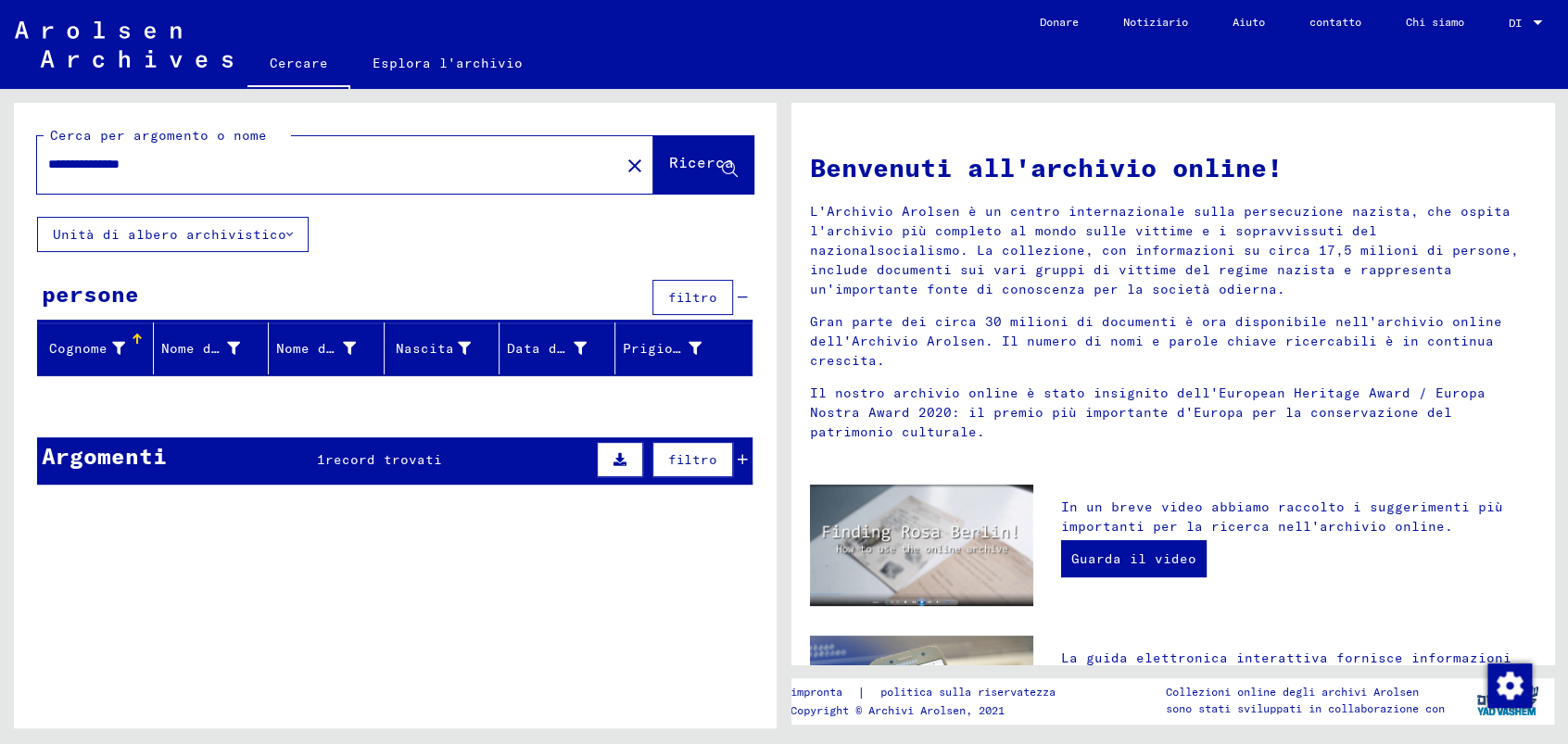
click at [0, 170] on html "**********" at bounding box center [784, 372] width 1568 height 744
type input "**********"
click at [746, 456] on icon at bounding box center [742, 460] width 10 height 13
